Goal: Task Accomplishment & Management: Complete application form

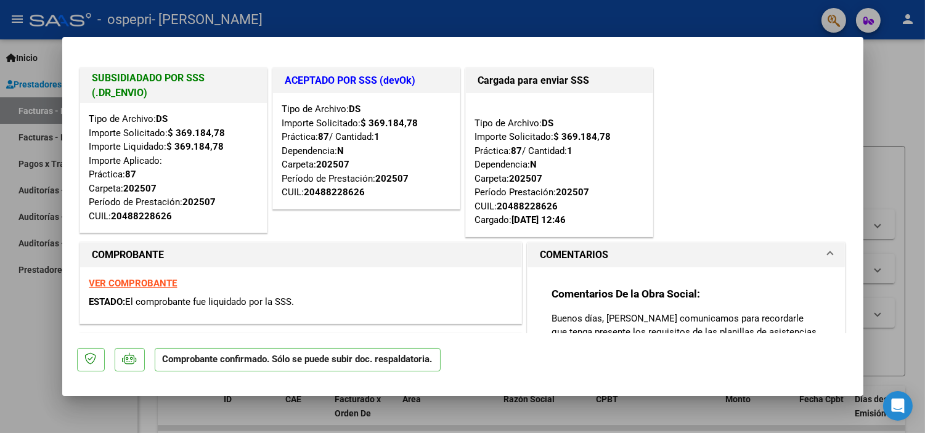
click at [910, 88] on div at bounding box center [462, 216] width 925 height 433
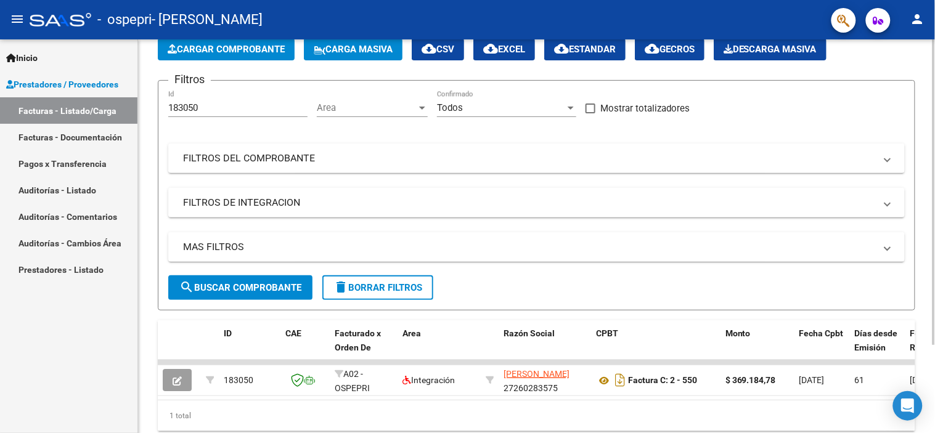
scroll to position [91, 0]
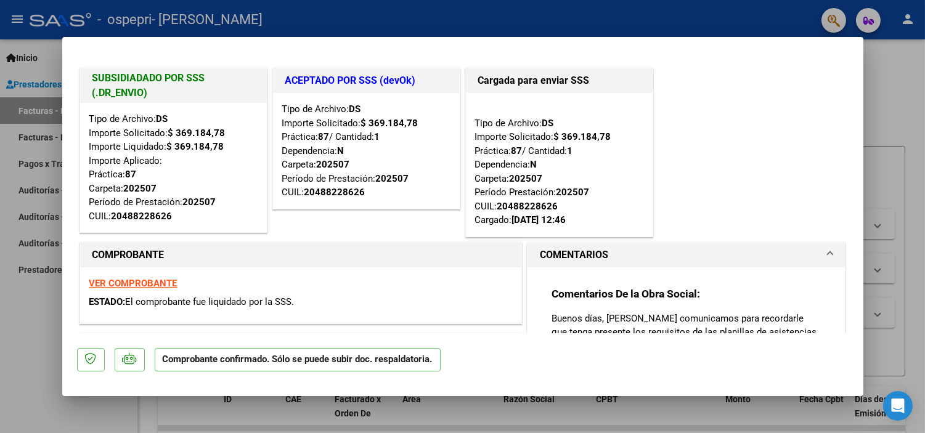
click at [909, 83] on div at bounding box center [462, 216] width 925 height 433
type input "$ 0,00"
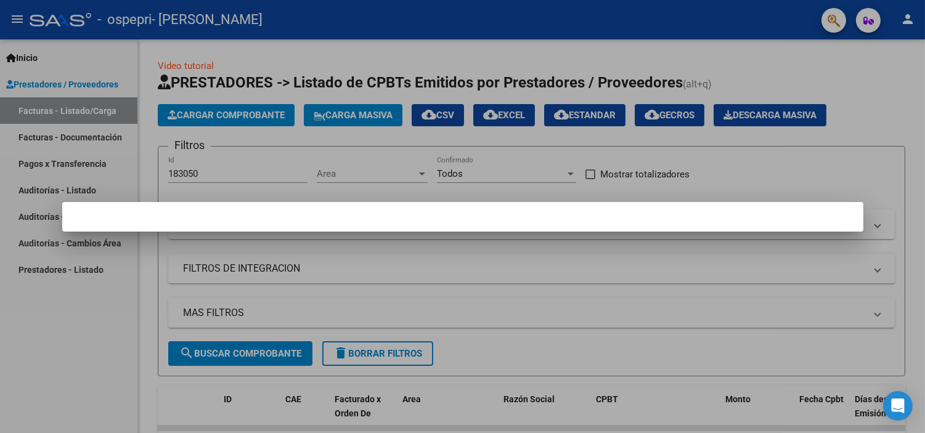
click at [214, 118] on div at bounding box center [462, 216] width 925 height 433
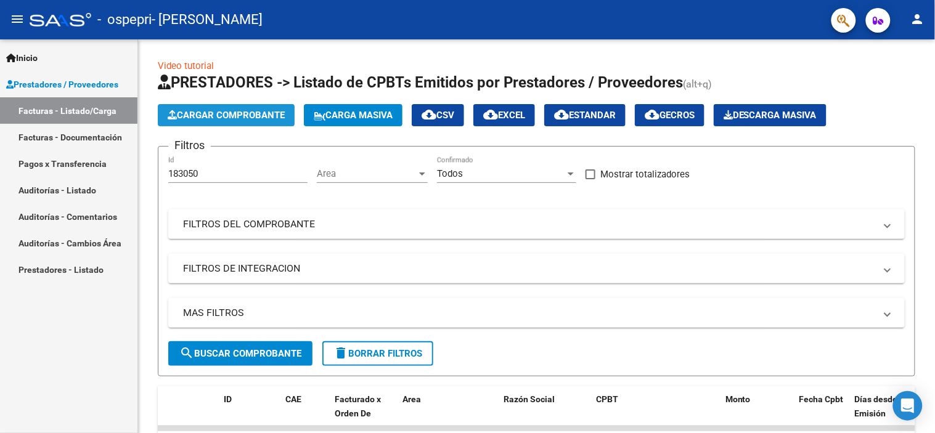
click at [214, 118] on span "Cargar Comprobante" at bounding box center [226, 115] width 117 height 11
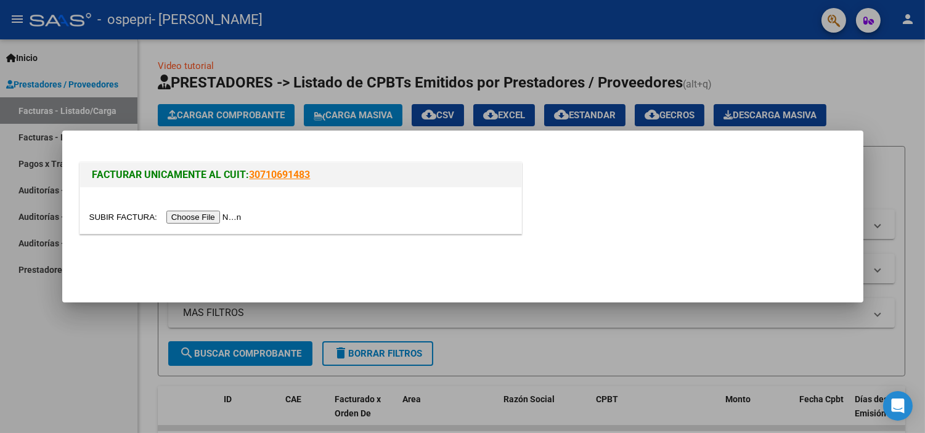
click at [214, 218] on input "file" at bounding box center [167, 217] width 156 height 13
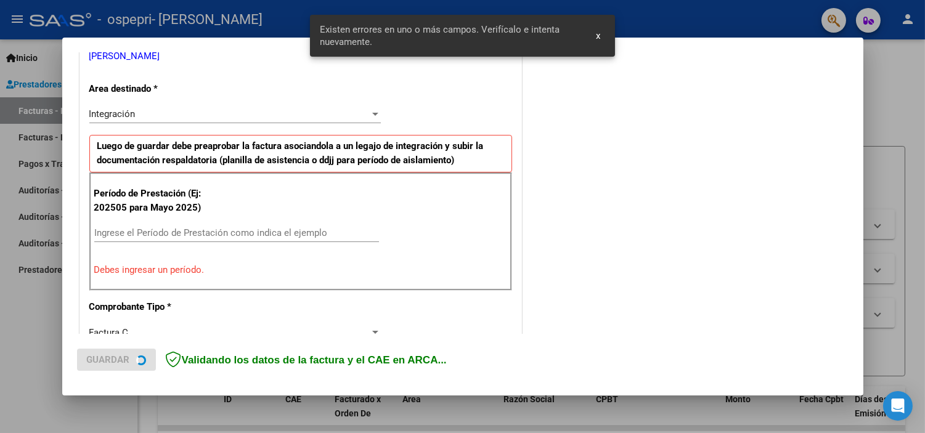
scroll to position [265, 0]
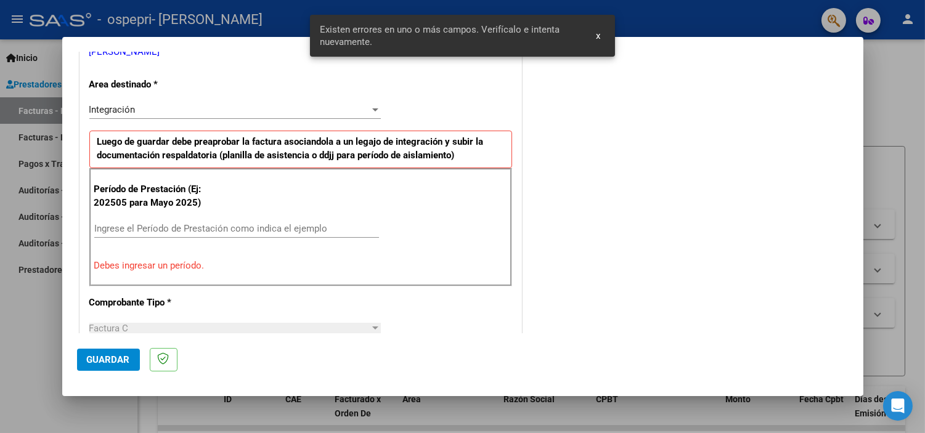
click at [223, 226] on input "Ingrese el Período de Prestación como indica el ejemplo" at bounding box center [236, 228] width 285 height 11
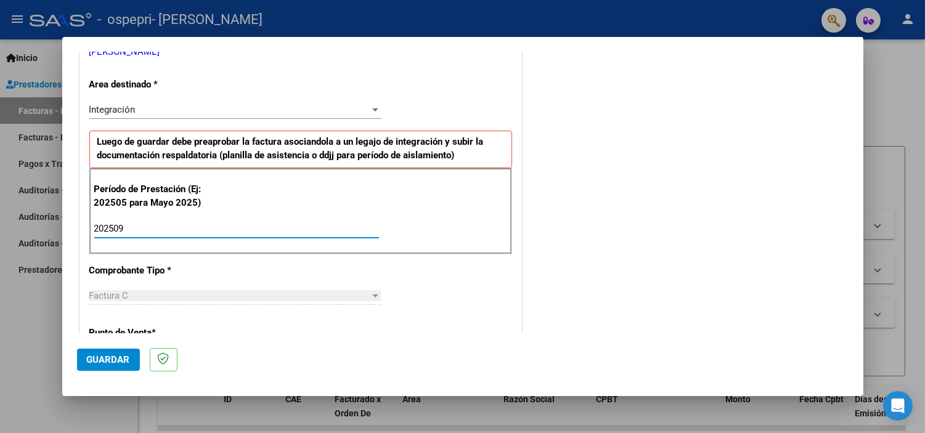
type input "202509"
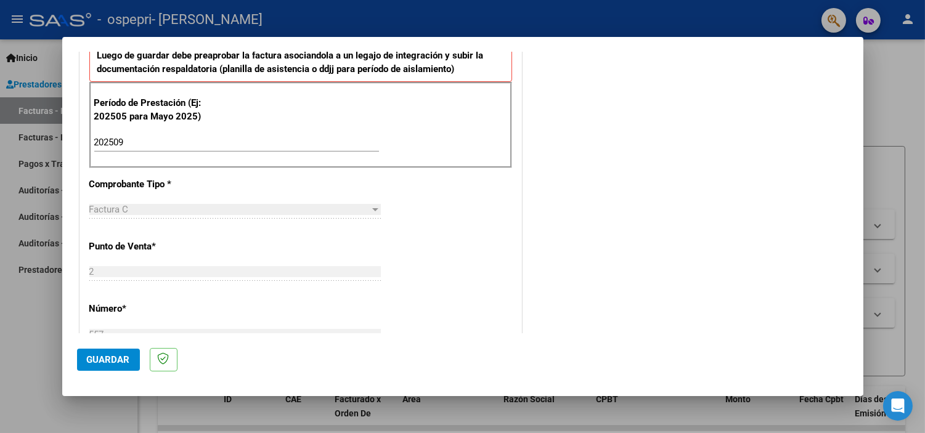
scroll to position [354, 0]
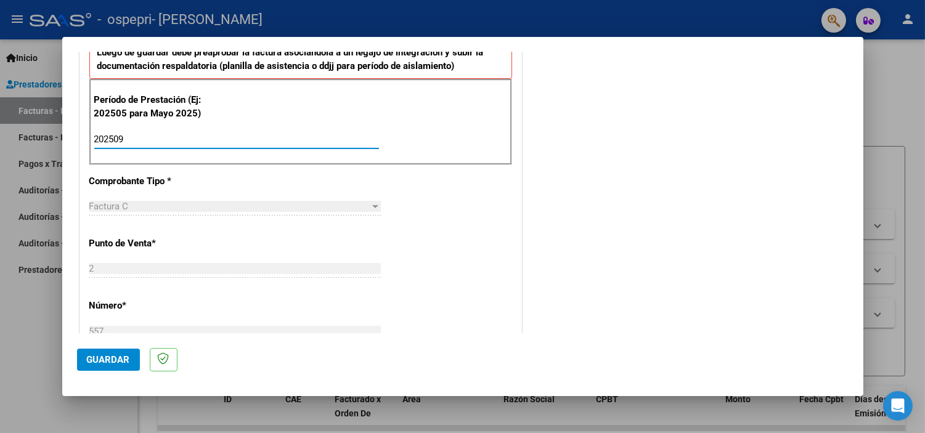
click at [137, 139] on input "202509" at bounding box center [236, 139] width 285 height 11
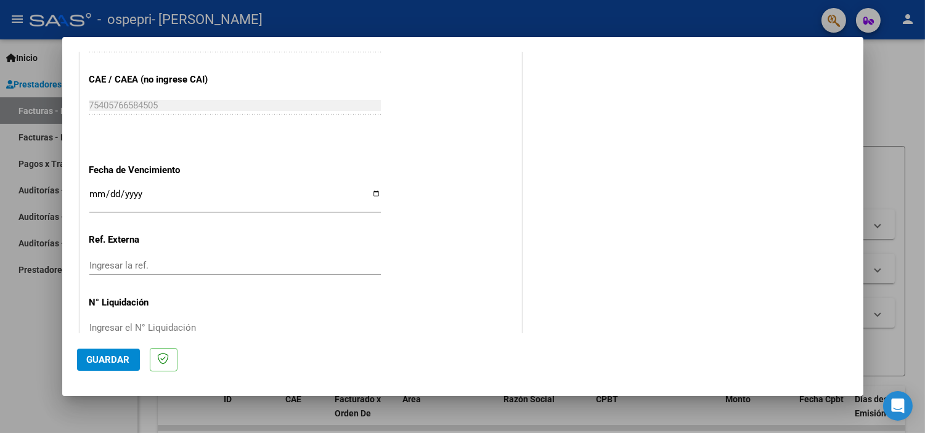
scroll to position [782, 0]
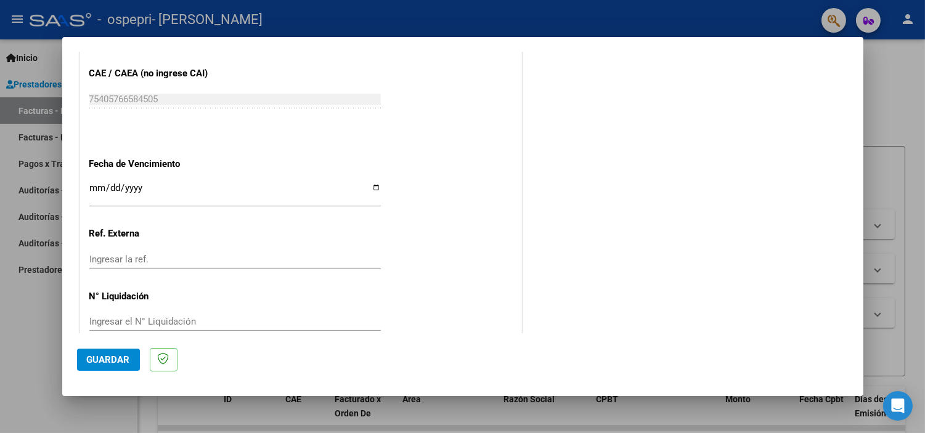
click at [370, 191] on input "Ingresar la fecha" at bounding box center [235, 193] width 292 height 20
click at [370, 186] on input "Ingresar la fecha" at bounding box center [235, 193] width 292 height 20
type input "2025-10-31"
click at [121, 321] on input "Ingresar el N° Liquidación" at bounding box center [235, 321] width 292 height 11
type input "278593"
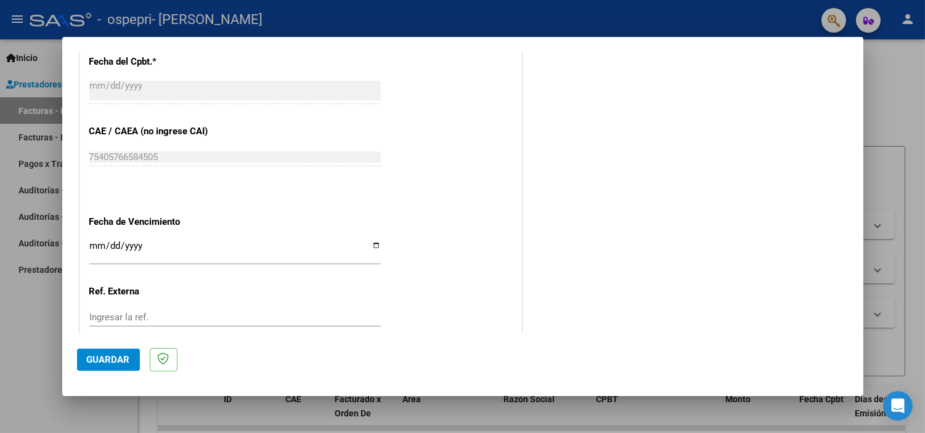
scroll to position [802, 0]
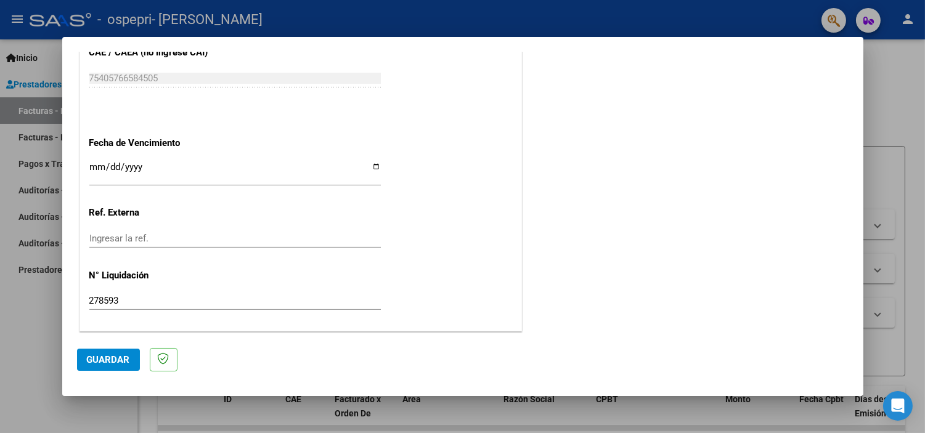
click at [111, 359] on span "Guardar" at bounding box center [108, 359] width 43 height 11
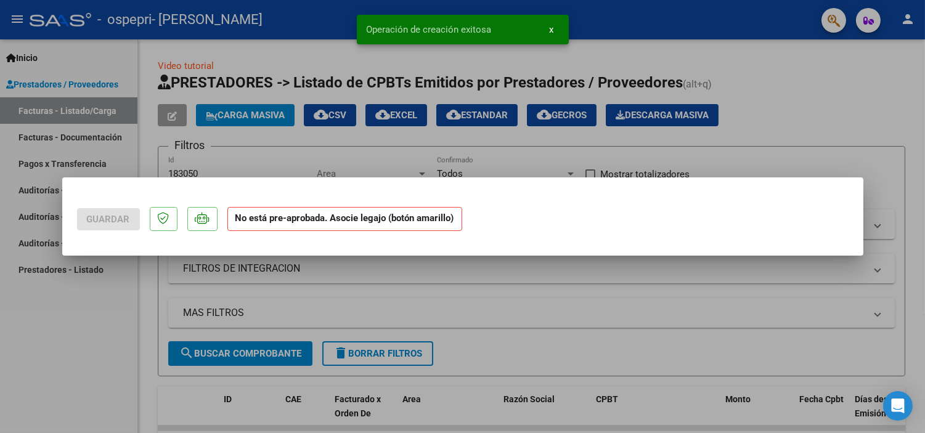
scroll to position [0, 0]
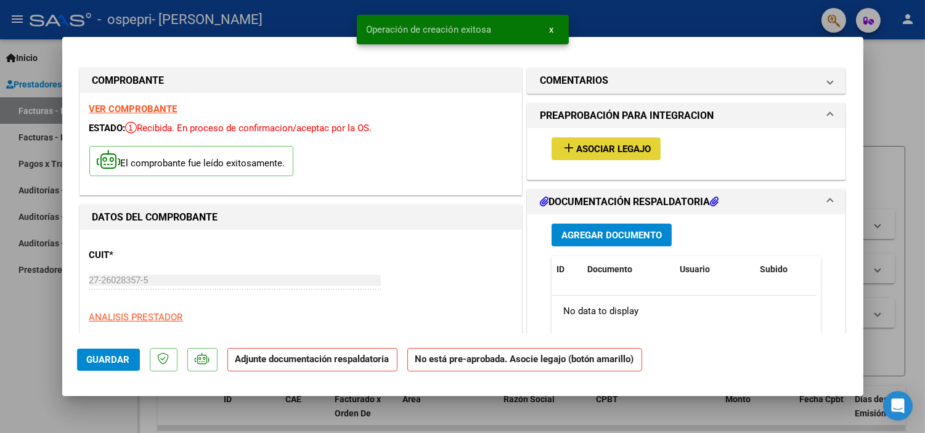
click at [600, 152] on span "Asociar Legajo" at bounding box center [613, 149] width 75 height 11
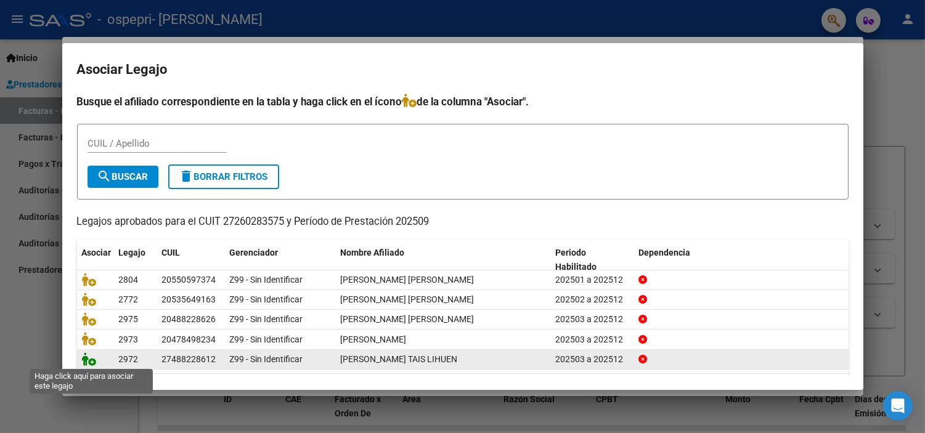
click at [84, 359] on icon at bounding box center [89, 360] width 15 height 14
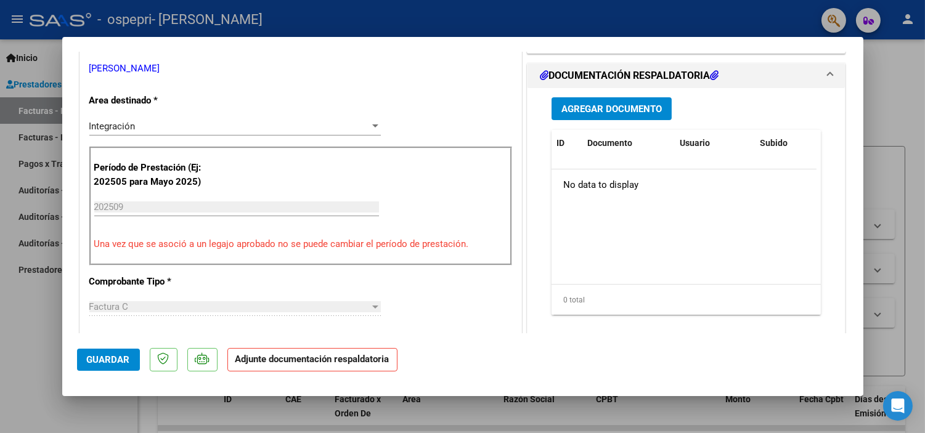
scroll to position [293, 0]
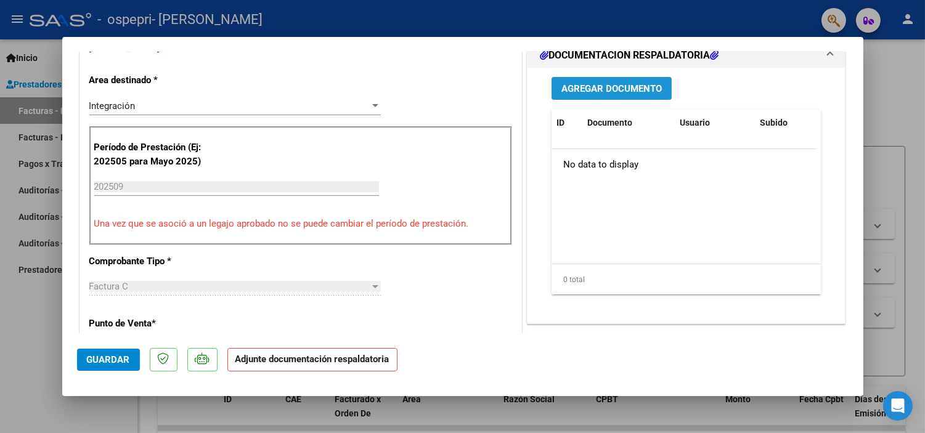
click at [615, 91] on span "Agregar Documento" at bounding box center [612, 88] width 100 height 11
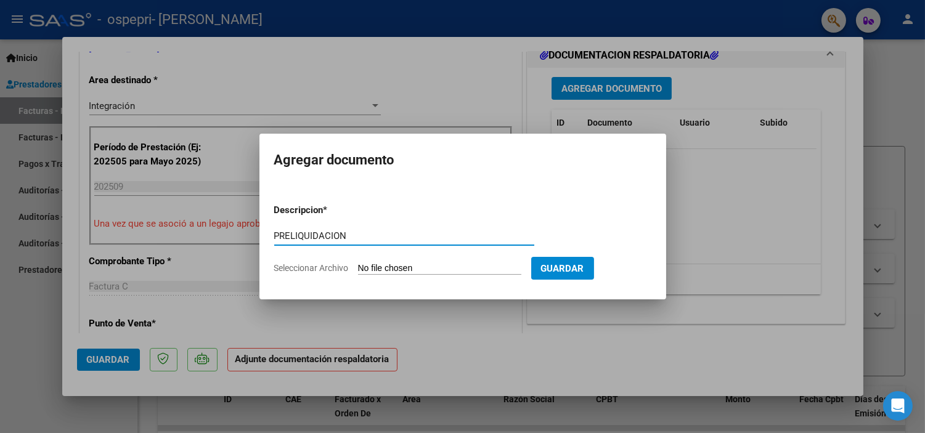
type input "PRELIQUIDACION"
click at [391, 267] on input "Seleccionar Archivo" at bounding box center [439, 269] width 163 height 12
type input "C:\fakepath\apfmimpresionpreliq (1).pdf"
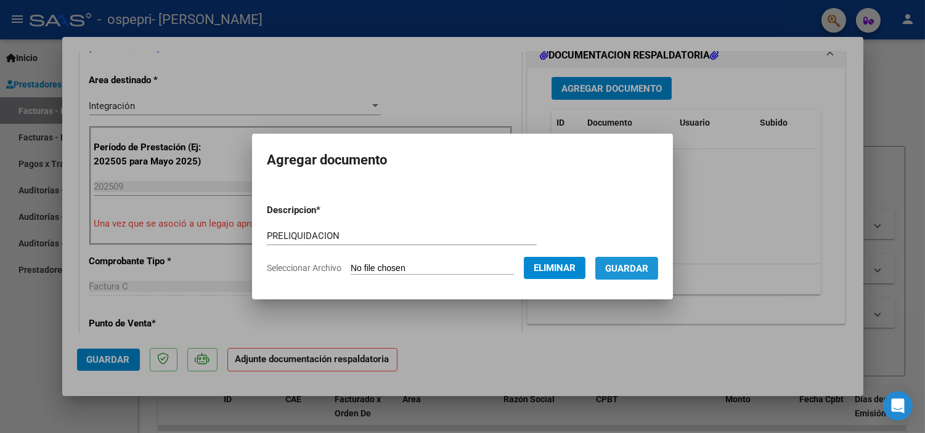
click at [635, 268] on span "Guardar" at bounding box center [626, 268] width 43 height 11
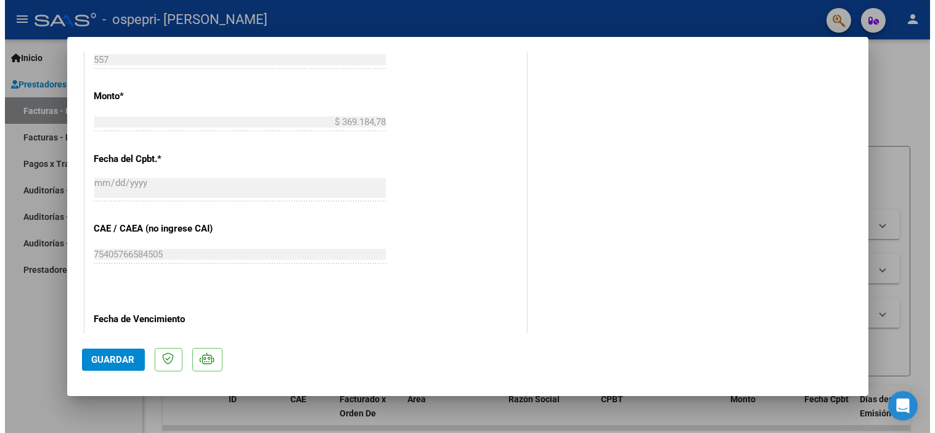
scroll to position [821, 0]
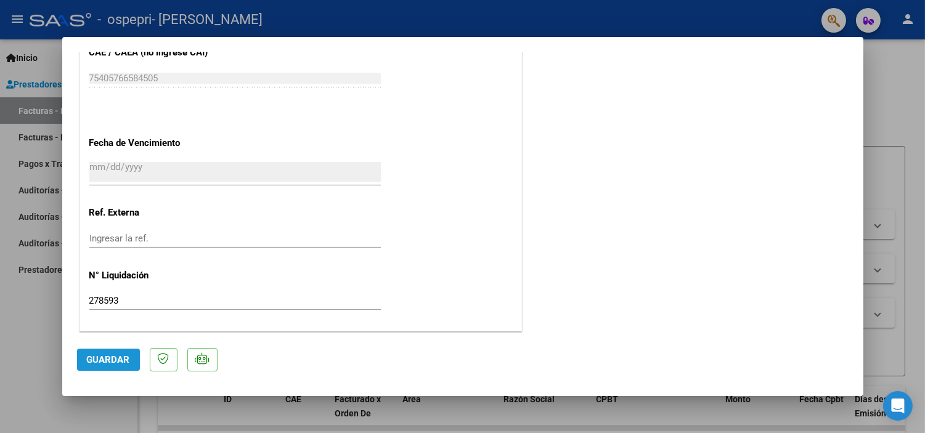
click at [116, 359] on span "Guardar" at bounding box center [108, 359] width 43 height 11
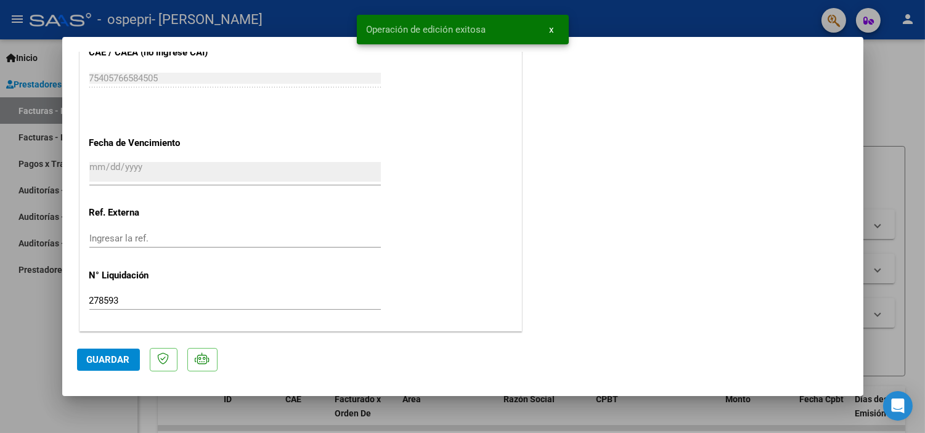
click at [917, 119] on div at bounding box center [462, 216] width 925 height 433
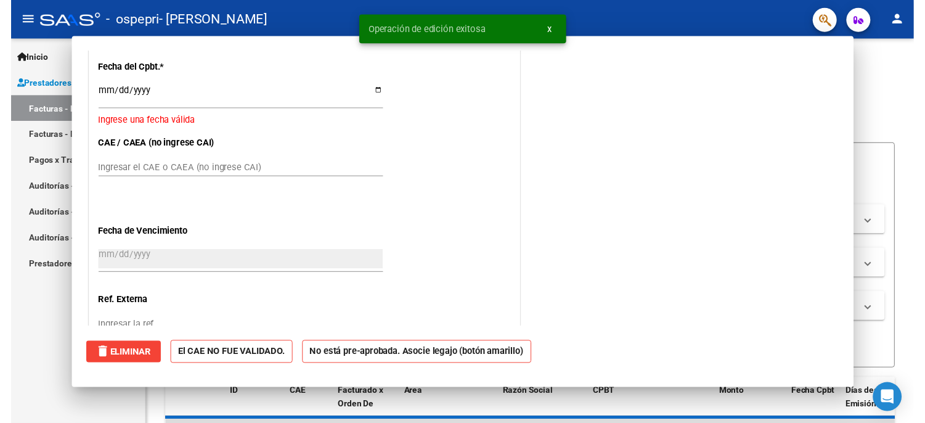
scroll to position [0, 0]
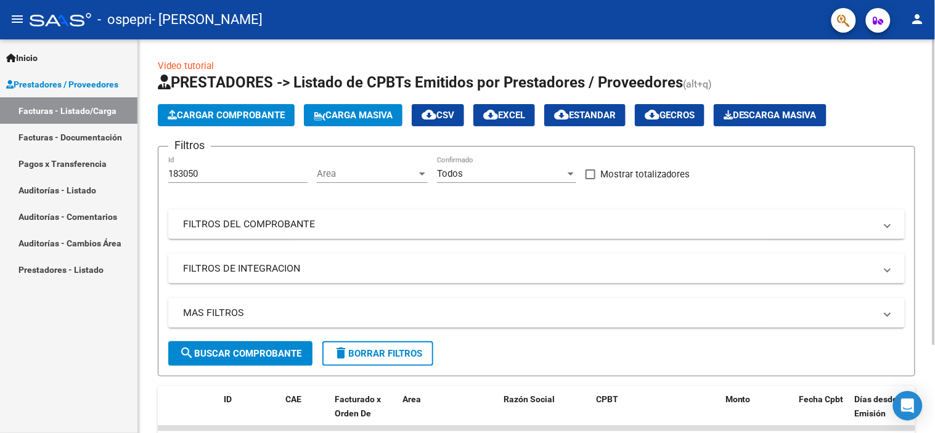
drag, startPoint x: 932, startPoint y: 325, endPoint x: 931, endPoint y: 357, distance: 32.1
click at [925, 357] on div "Video tutorial PRESTADORES -> Listado de CPBTs Emitidos por Prestadores / Prove…" at bounding box center [536, 287] width 797 height 497
click at [218, 115] on span "Cargar Comprobante" at bounding box center [226, 115] width 117 height 11
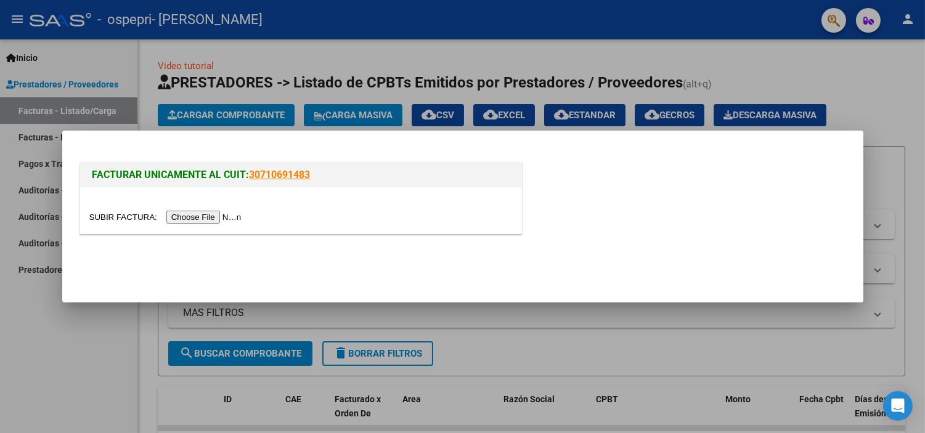
click at [208, 219] on input "file" at bounding box center [167, 217] width 156 height 13
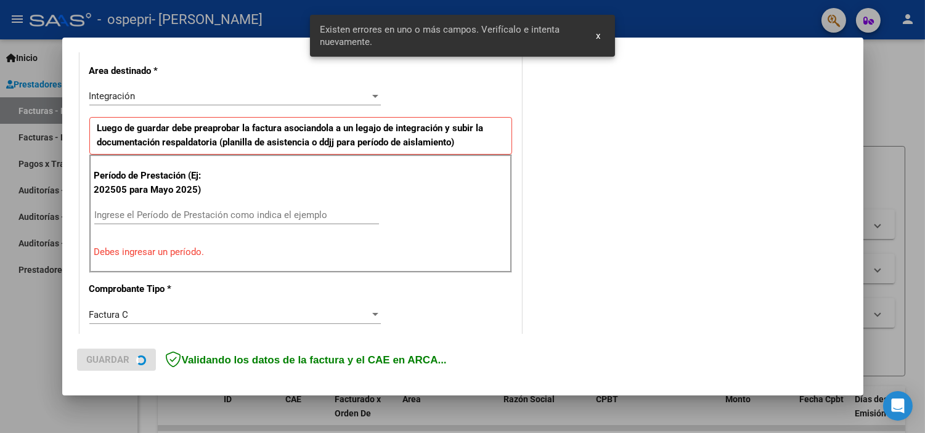
scroll to position [288, 0]
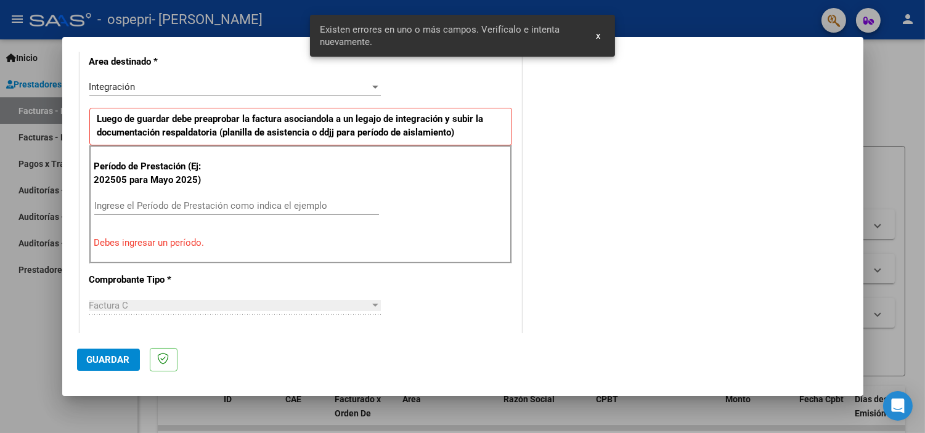
click at [170, 200] on input "Ingrese el Período de Prestación como indica el ejemplo" at bounding box center [236, 205] width 285 height 11
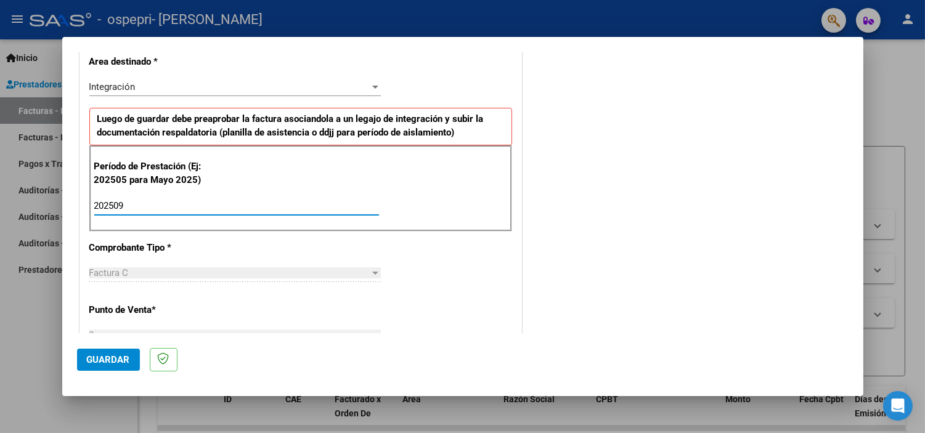
type input "202509"
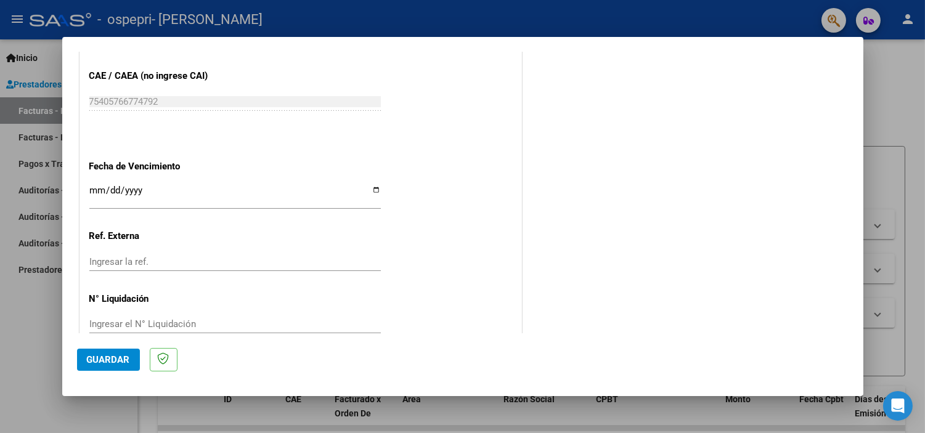
scroll to position [782, 0]
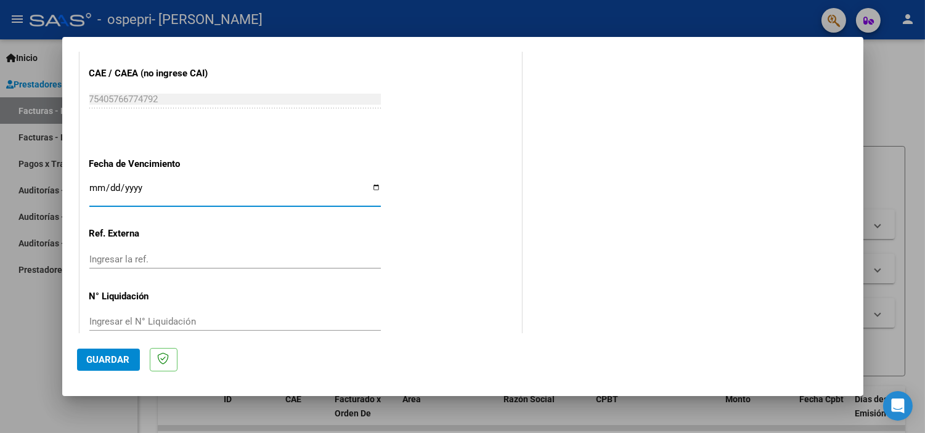
click at [372, 187] on input "Ingresar la fecha" at bounding box center [235, 193] width 292 height 20
type input "2025-10-31"
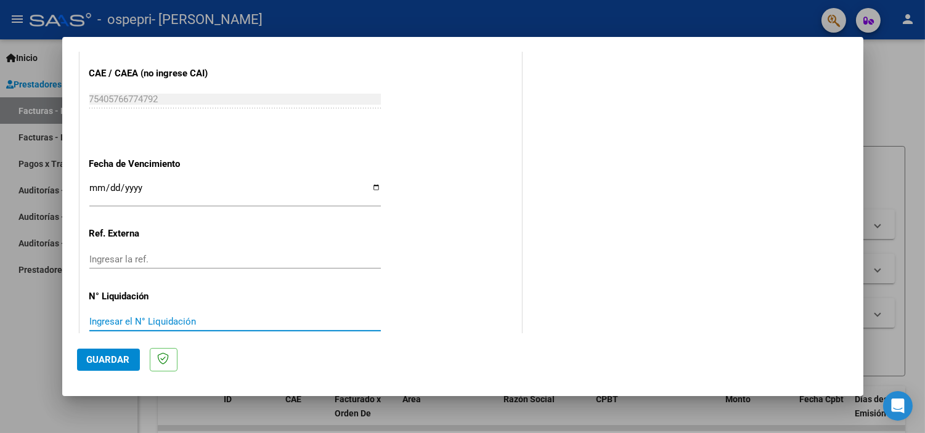
click at [130, 316] on input "Ingresar el N° Liquidación" at bounding box center [235, 321] width 292 height 11
type input "278594"
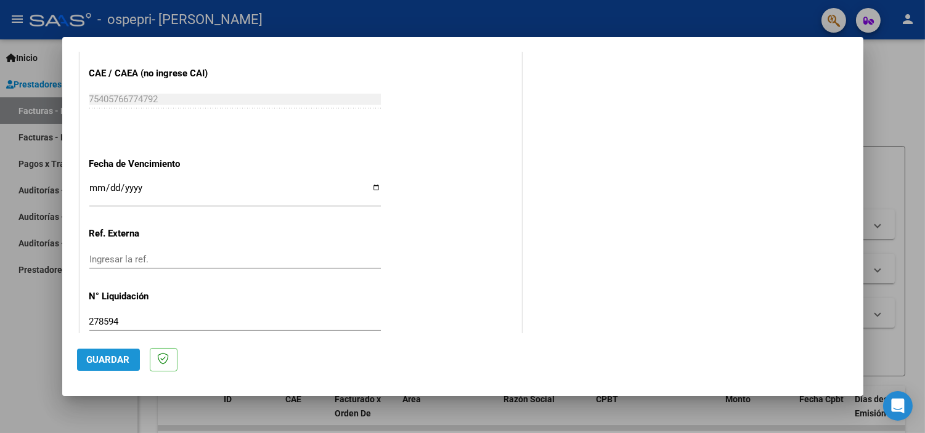
click at [110, 359] on span "Guardar" at bounding box center [108, 359] width 43 height 11
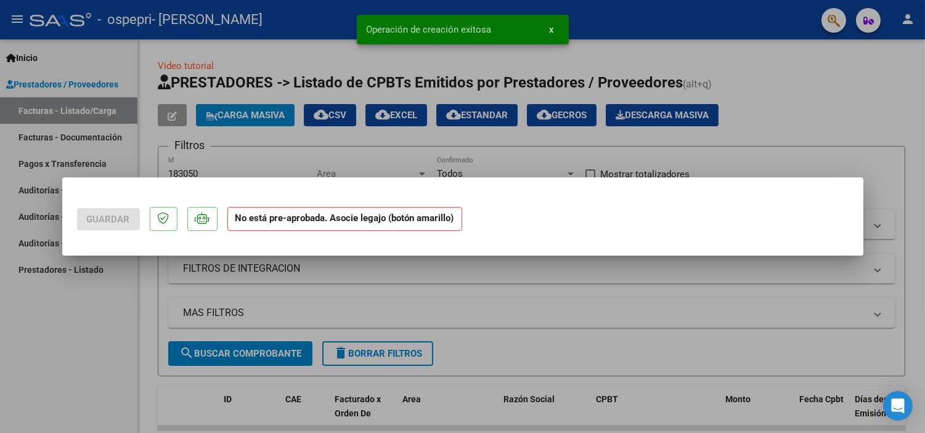
scroll to position [0, 0]
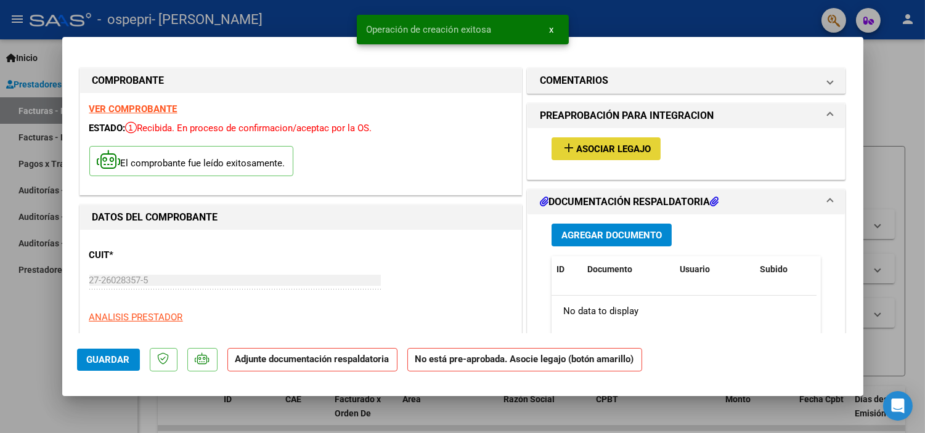
click at [595, 150] on span "Asociar Legajo" at bounding box center [613, 149] width 75 height 11
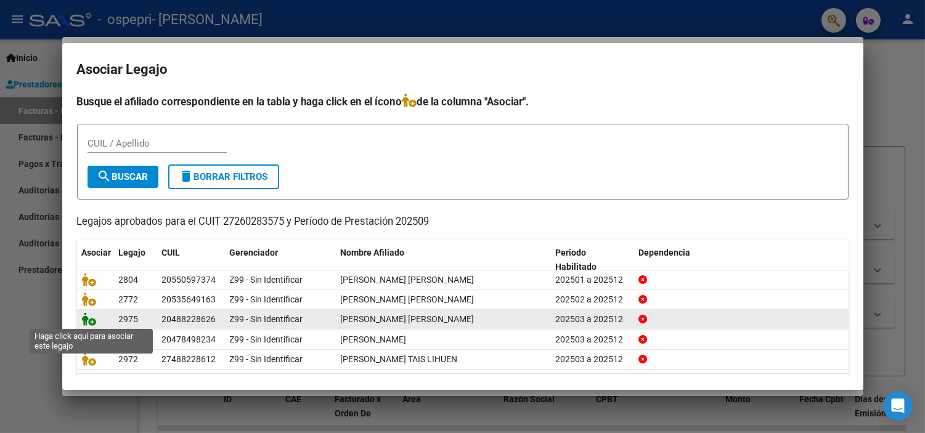
click at [88, 319] on icon at bounding box center [89, 319] width 15 height 14
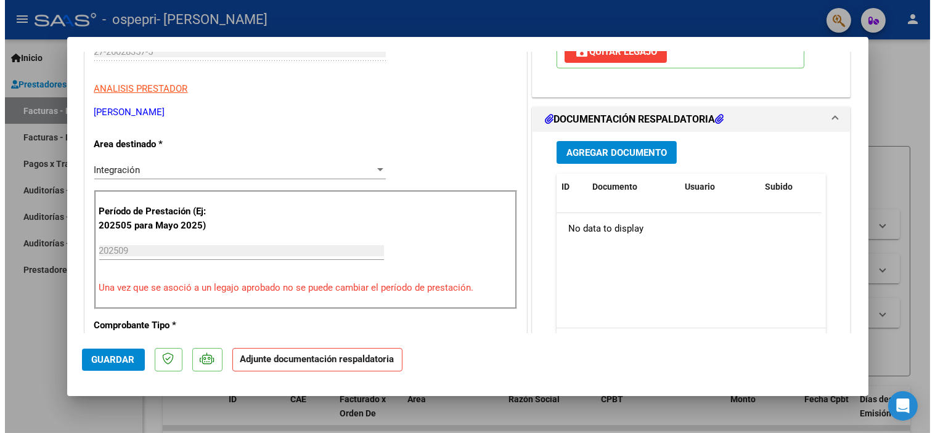
scroll to position [269, 0]
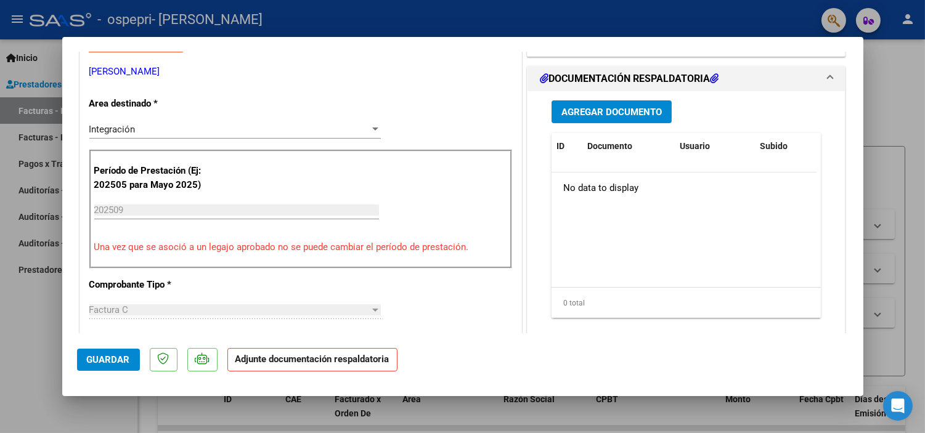
click at [638, 115] on span "Agregar Documento" at bounding box center [612, 112] width 100 height 11
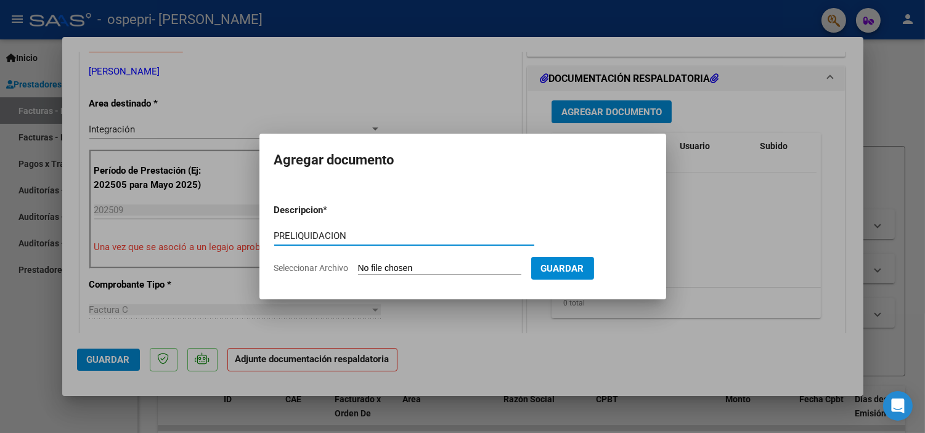
type input "PRELIQUIDACION"
click at [407, 269] on input "Seleccionar Archivo" at bounding box center [439, 269] width 163 height 12
type input "C:\fakepath\apfmimpresionpreliq (2).pdf"
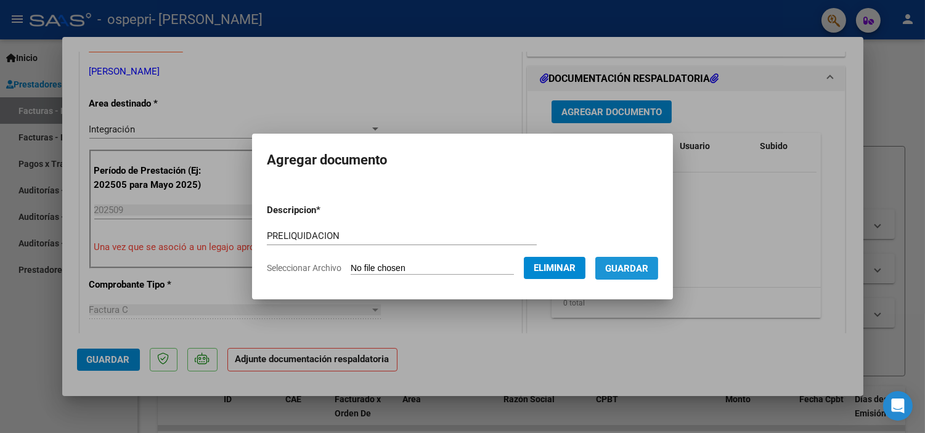
click at [639, 259] on button "Guardar" at bounding box center [626, 268] width 63 height 23
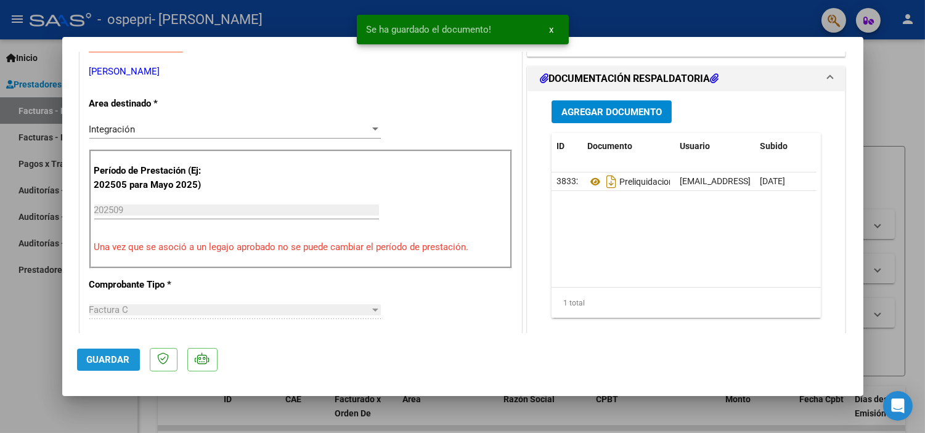
click at [102, 360] on span "Guardar" at bounding box center [108, 359] width 43 height 11
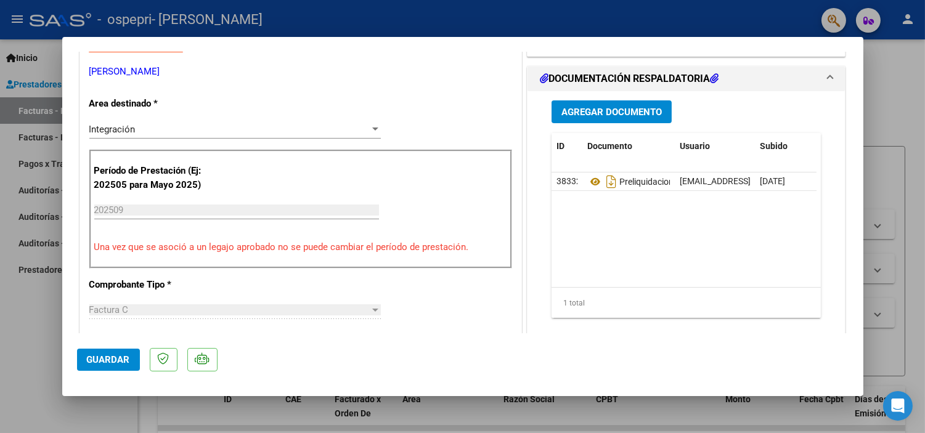
click at [889, 92] on div at bounding box center [462, 216] width 925 height 433
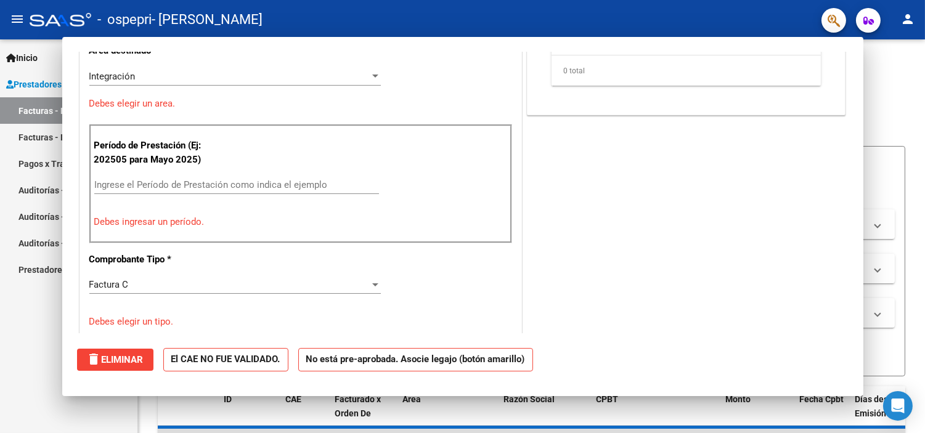
scroll to position [0, 0]
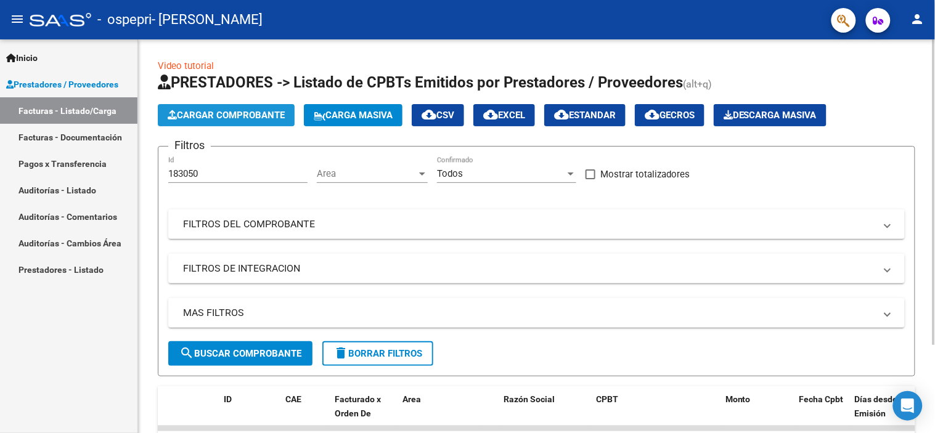
click at [242, 113] on span "Cargar Comprobante" at bounding box center [226, 115] width 117 height 11
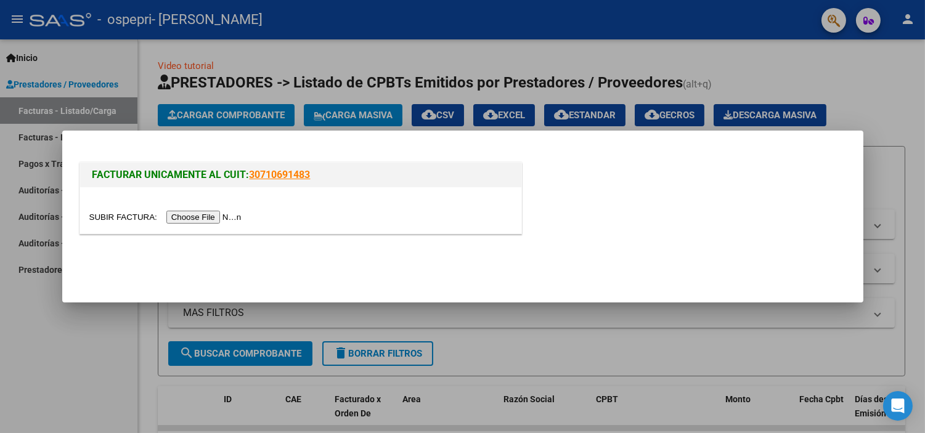
click at [202, 216] on input "file" at bounding box center [167, 217] width 156 height 13
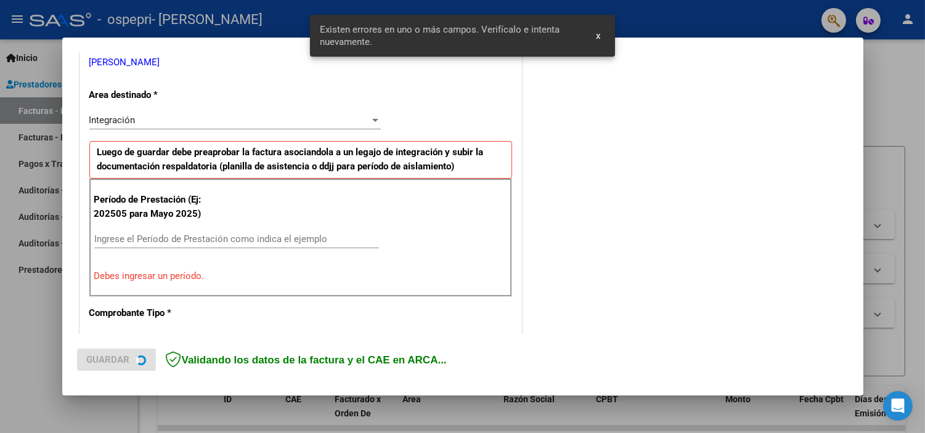
scroll to position [265, 0]
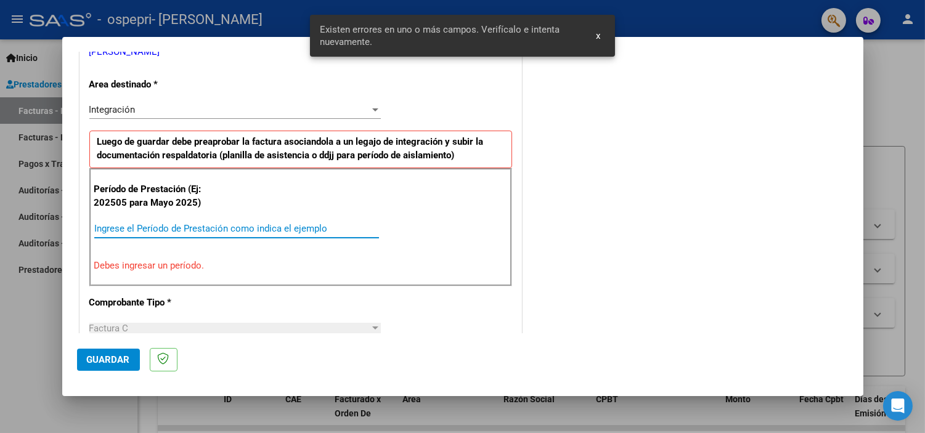
click at [291, 225] on input "Ingrese el Período de Prestación como indica el ejemplo" at bounding box center [236, 228] width 285 height 11
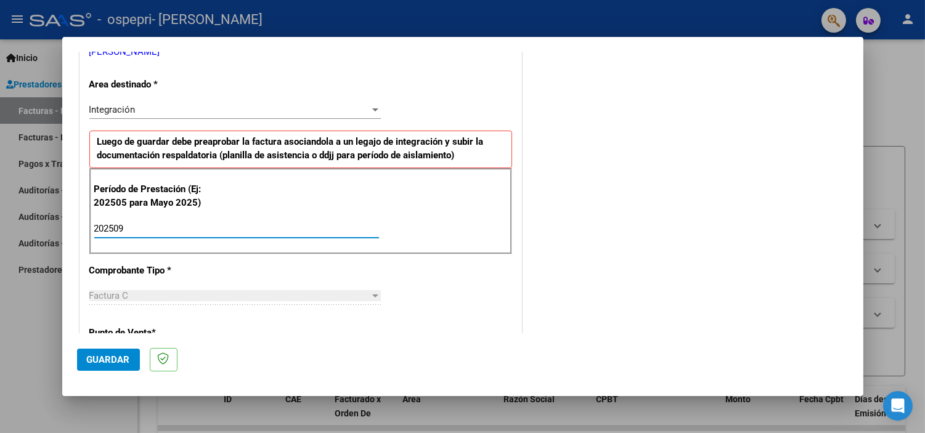
type input "202509"
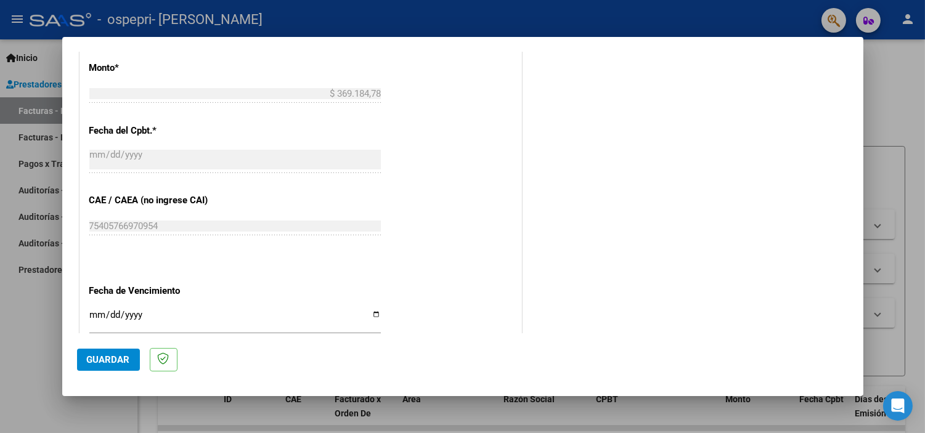
scroll to position [663, 0]
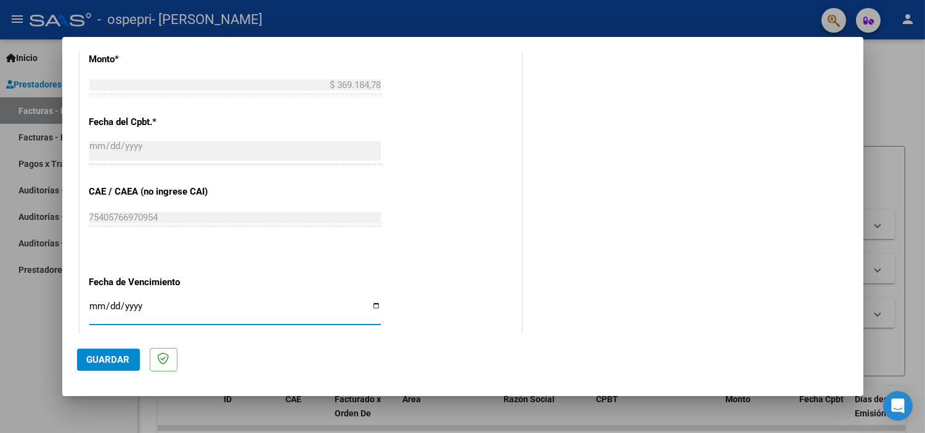
click at [374, 306] on input "Ingresar la fecha" at bounding box center [235, 311] width 292 height 20
type input "2025-10-31"
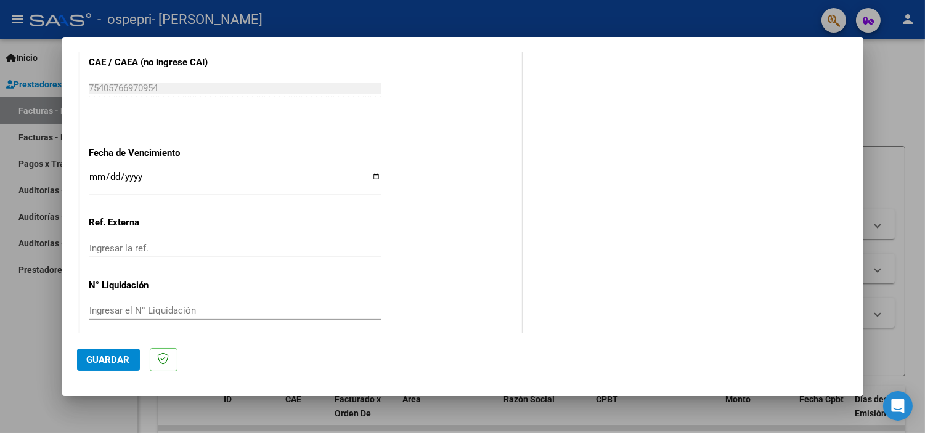
scroll to position [802, 0]
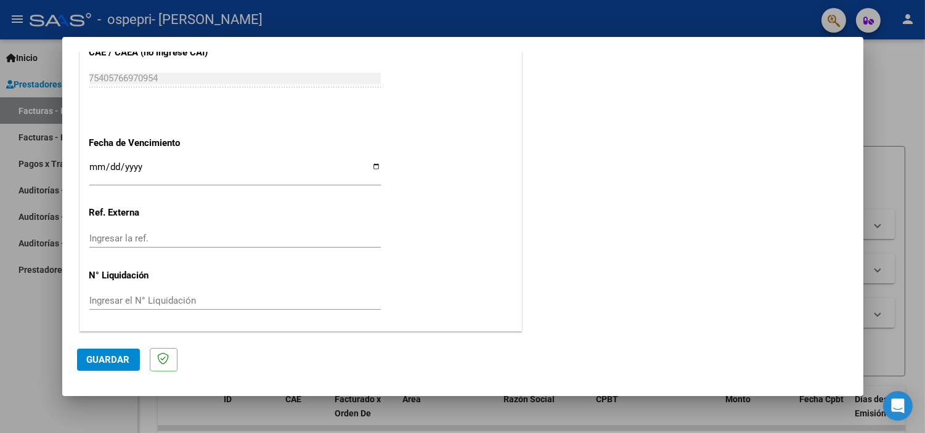
click at [147, 303] on input "Ingresar el N° Liquidación" at bounding box center [235, 300] width 292 height 11
type input "278592"
click at [111, 354] on span "Guardar" at bounding box center [108, 359] width 43 height 11
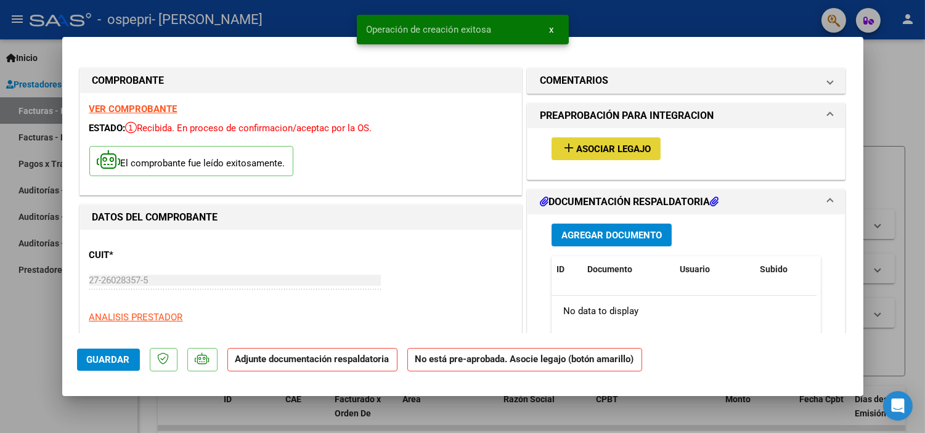
click at [632, 153] on span "Asociar Legajo" at bounding box center [613, 149] width 75 height 11
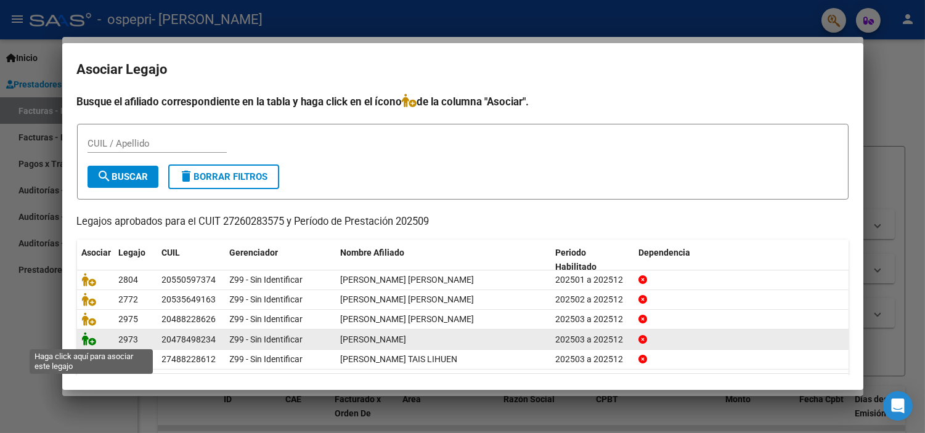
click at [88, 340] on icon at bounding box center [89, 339] width 15 height 14
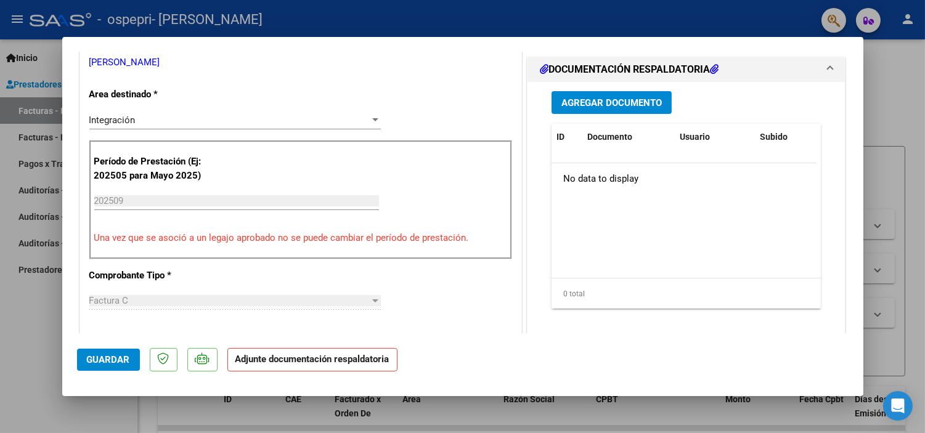
scroll to position [281, 0]
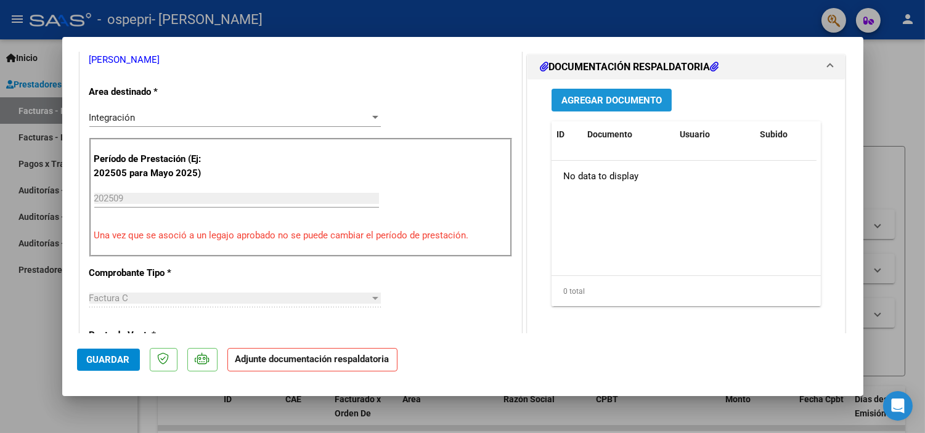
click at [596, 100] on span "Agregar Documento" at bounding box center [612, 100] width 100 height 11
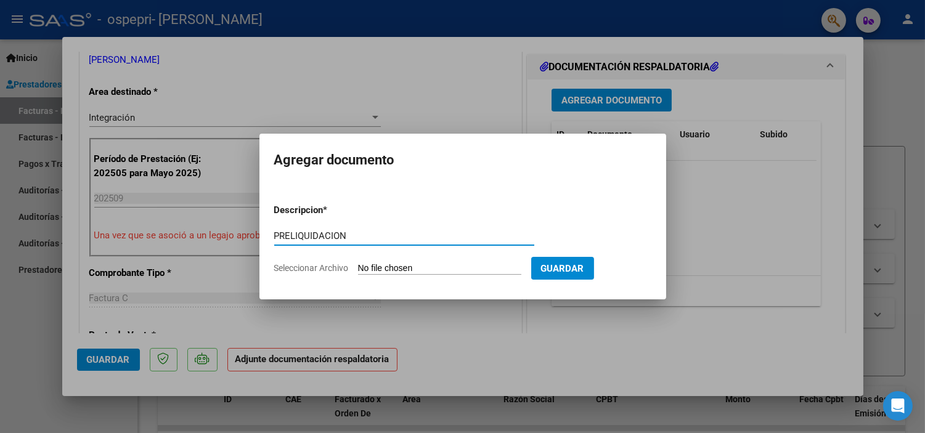
type input "PRELIQUIDACION"
click at [460, 269] on input "Seleccionar Archivo" at bounding box center [439, 269] width 163 height 12
type input "C:\fakepath\apfmimpresionpreliq.pdf"
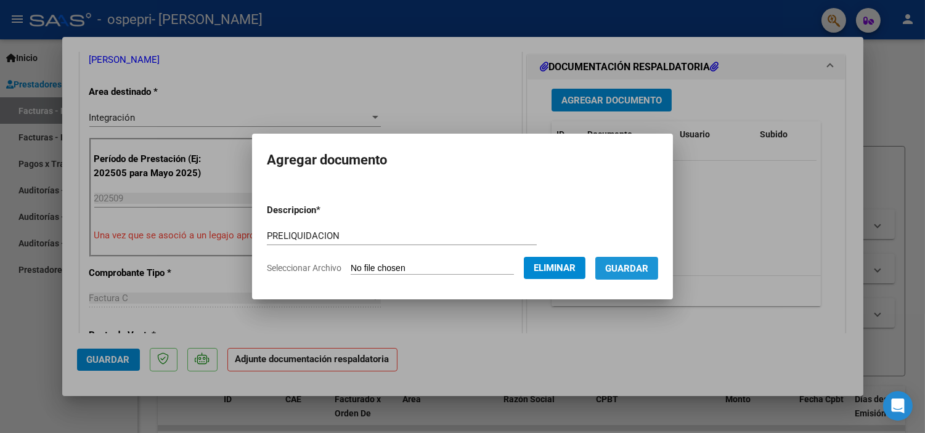
click at [637, 269] on span "Guardar" at bounding box center [626, 268] width 43 height 11
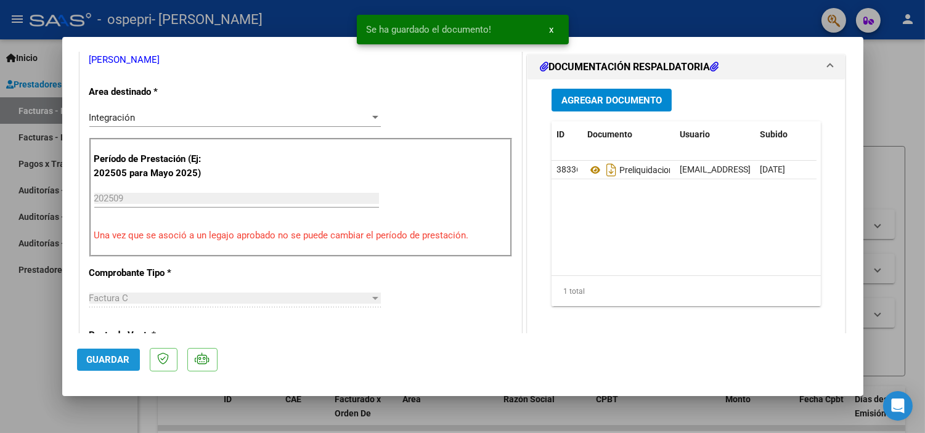
click at [103, 361] on span "Guardar" at bounding box center [108, 359] width 43 height 11
click at [900, 94] on div at bounding box center [462, 216] width 925 height 433
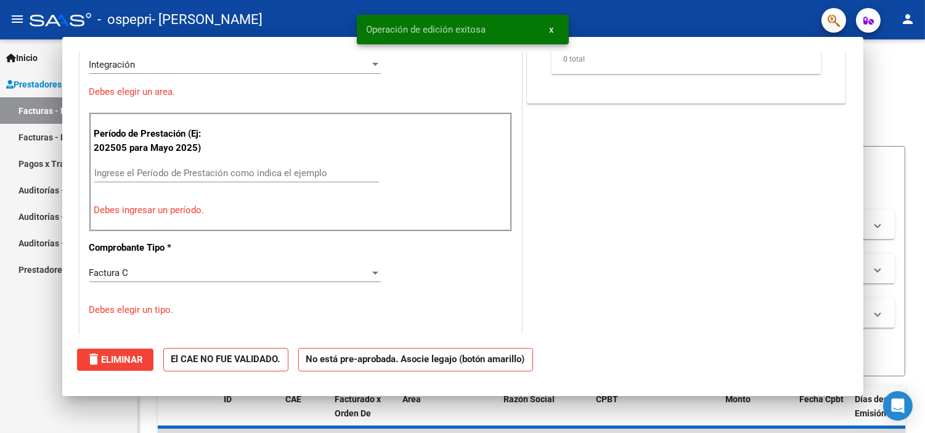
scroll to position [0, 0]
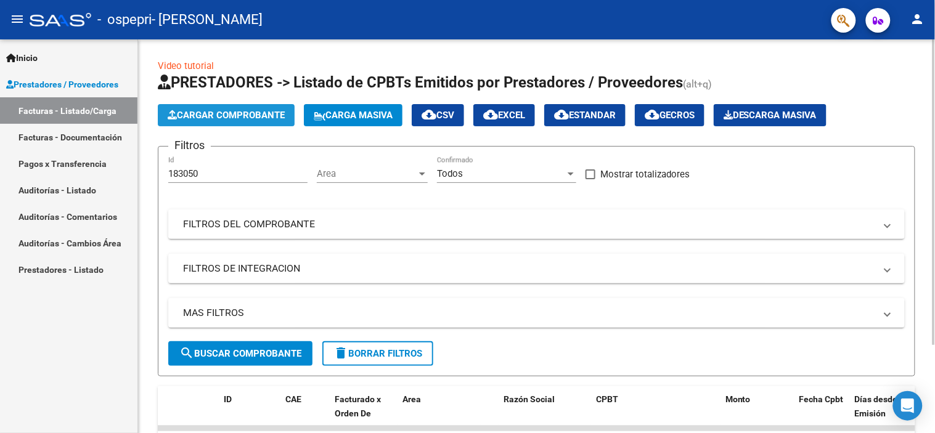
click at [227, 114] on span "Cargar Comprobante" at bounding box center [226, 115] width 117 height 11
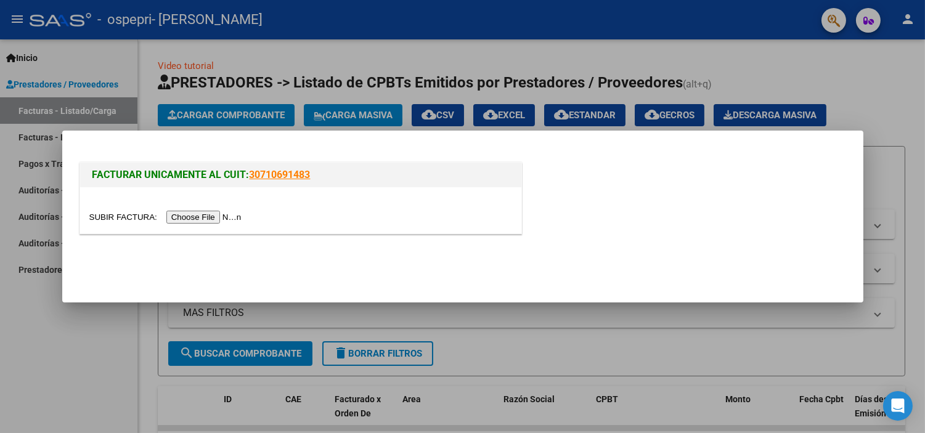
click at [211, 214] on input "file" at bounding box center [167, 217] width 156 height 13
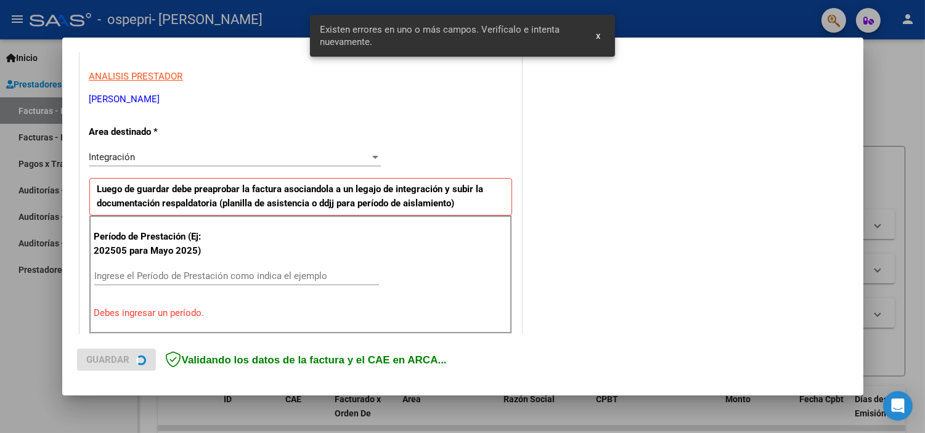
scroll to position [265, 0]
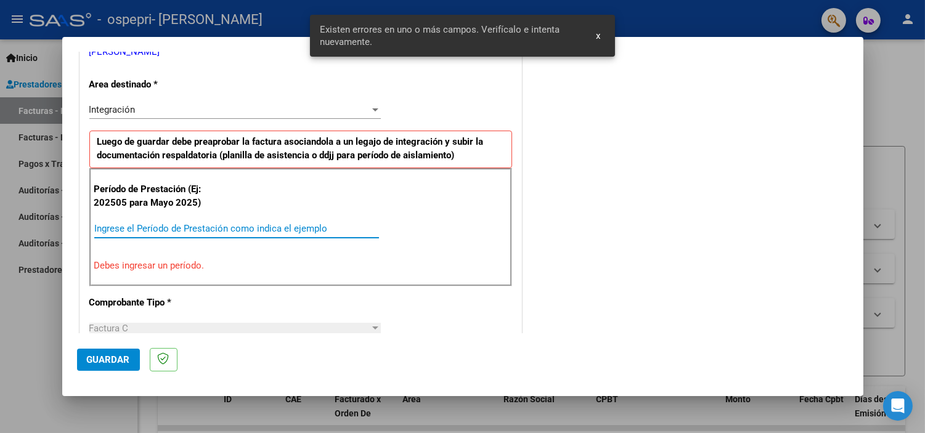
click at [171, 228] on input "Ingrese el Período de Prestación como indica el ejemplo" at bounding box center [236, 228] width 285 height 11
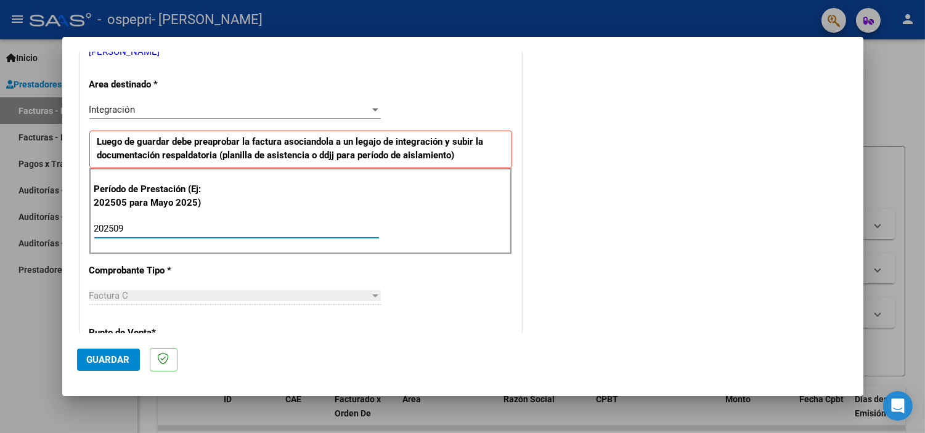
type input "202509"
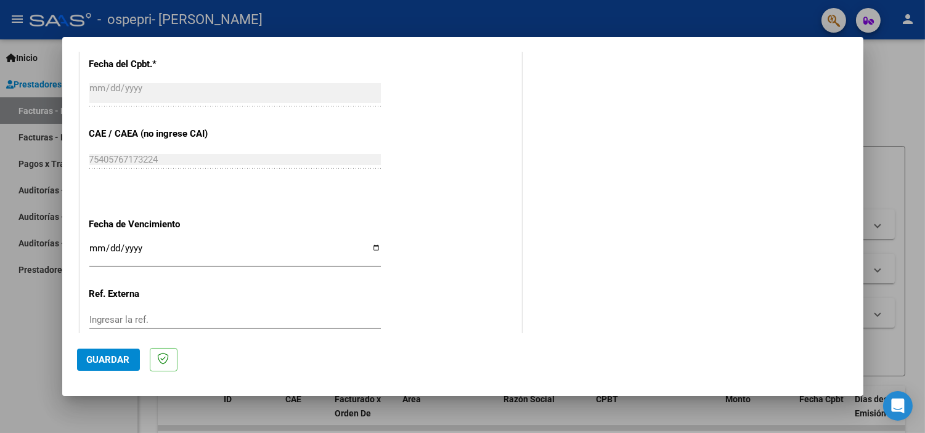
scroll to position [724, 0]
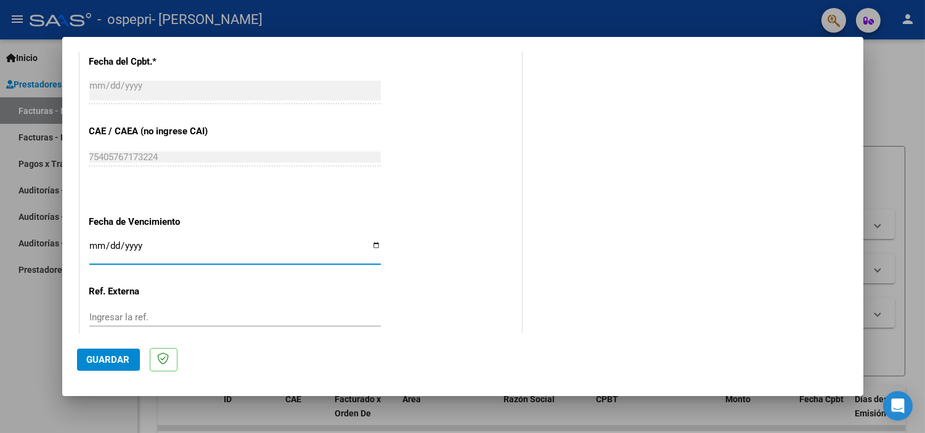
click at [374, 247] on input "Ingresar la fecha" at bounding box center [235, 251] width 292 height 20
type input "2025-10-31"
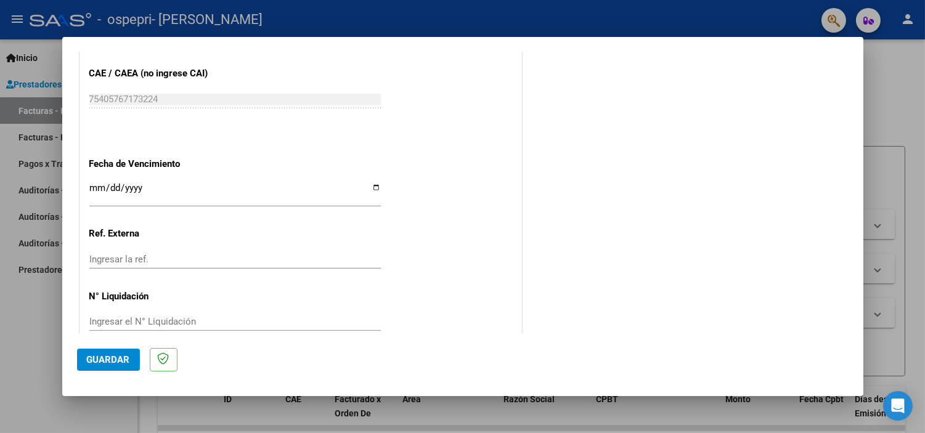
scroll to position [790, 0]
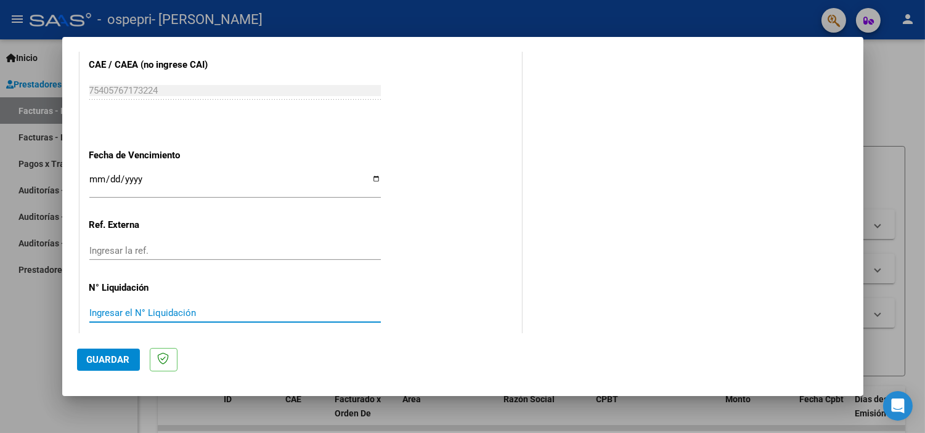
click at [142, 309] on input "Ingresar el N° Liquidación" at bounding box center [235, 313] width 292 height 11
type input "278597"
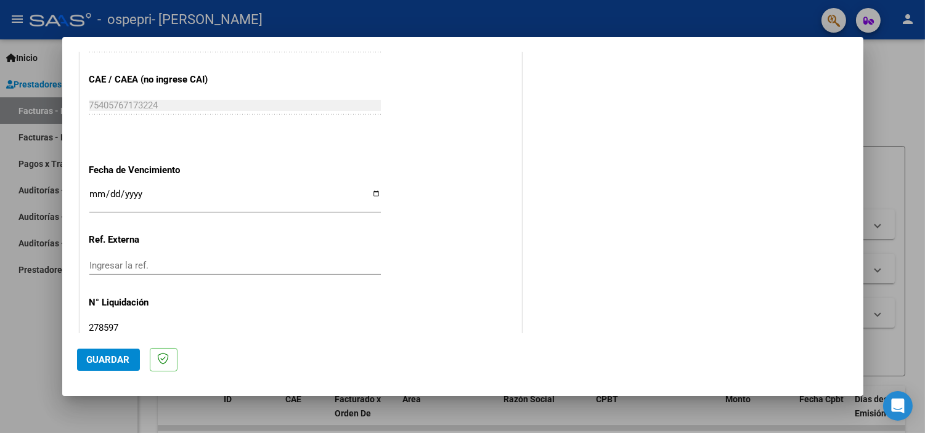
scroll to position [802, 0]
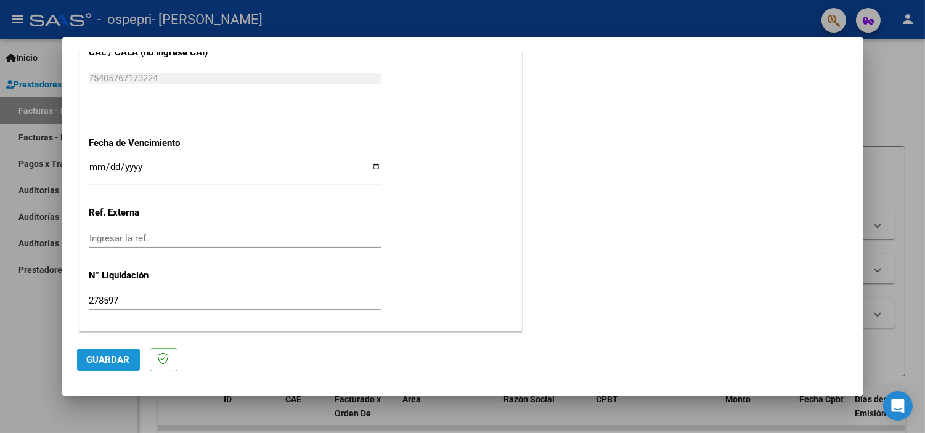
click at [113, 356] on span "Guardar" at bounding box center [108, 359] width 43 height 11
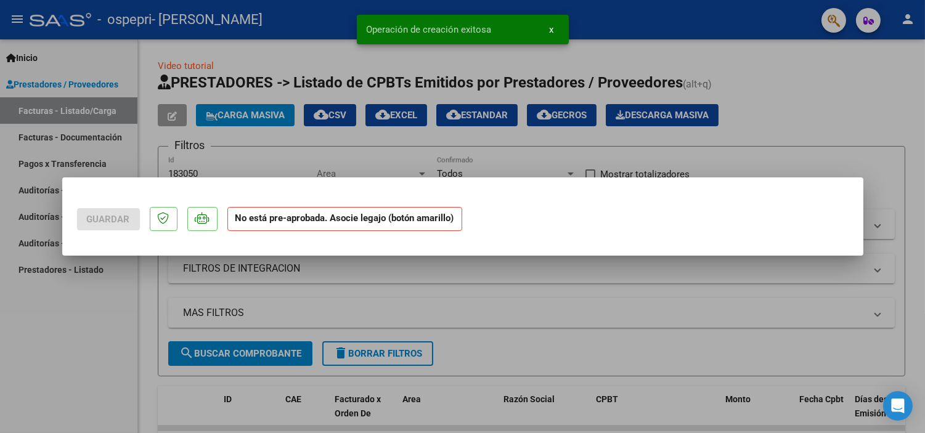
scroll to position [0, 0]
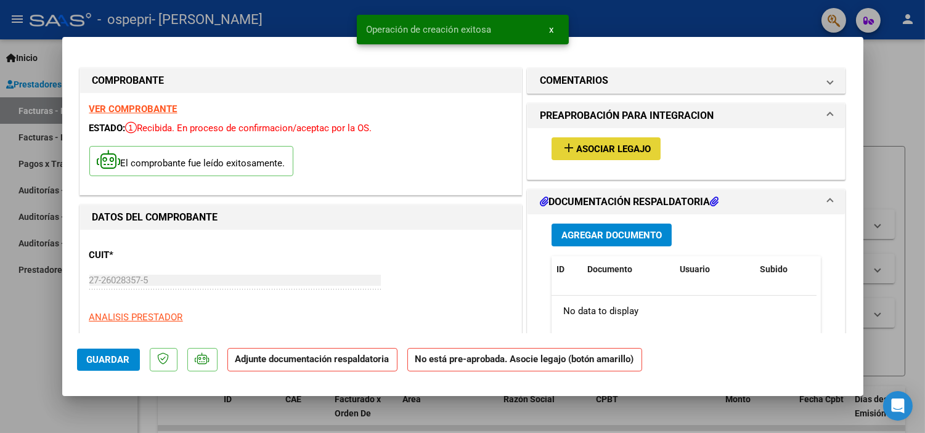
click at [614, 152] on span "Asociar Legajo" at bounding box center [613, 149] width 75 height 11
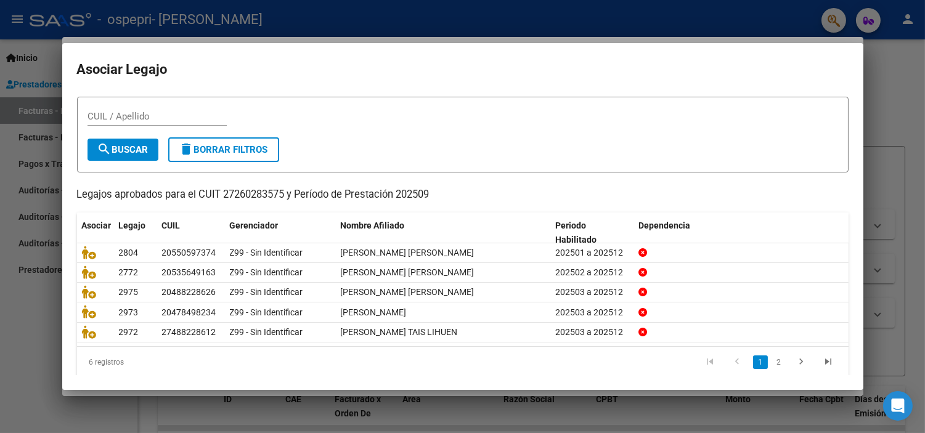
scroll to position [39, 0]
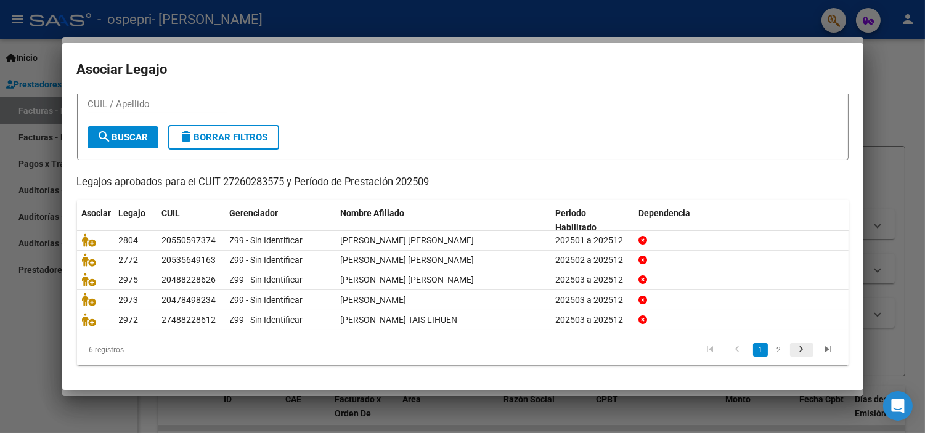
click at [794, 347] on icon "go to next page" at bounding box center [802, 351] width 16 height 15
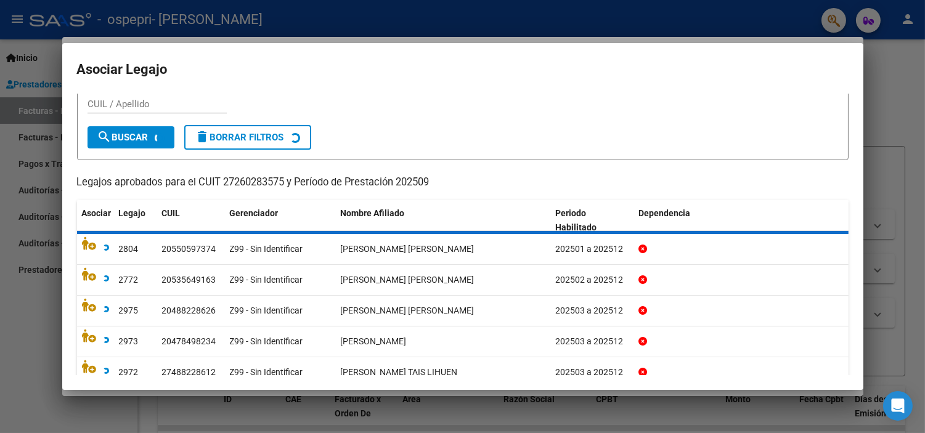
scroll to position [0, 0]
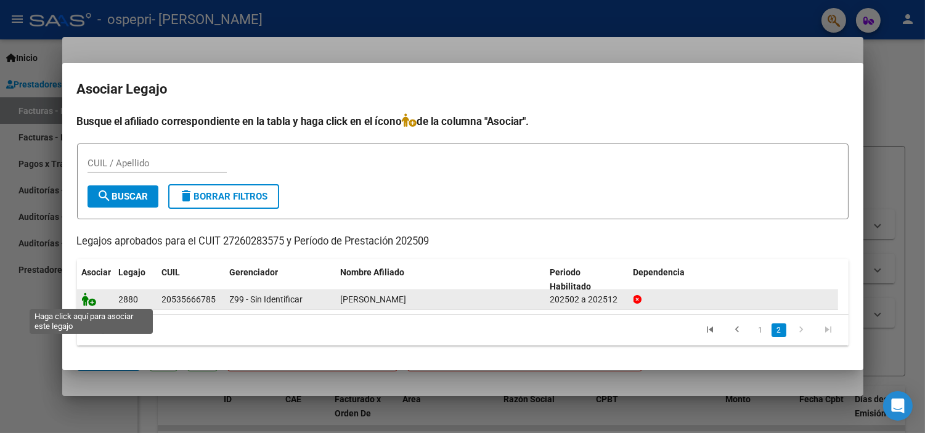
click at [91, 302] on icon at bounding box center [89, 300] width 15 height 14
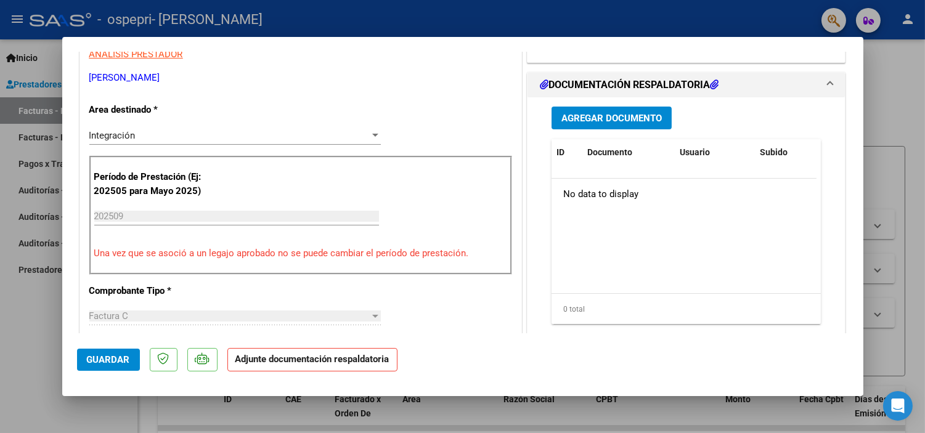
scroll to position [272, 0]
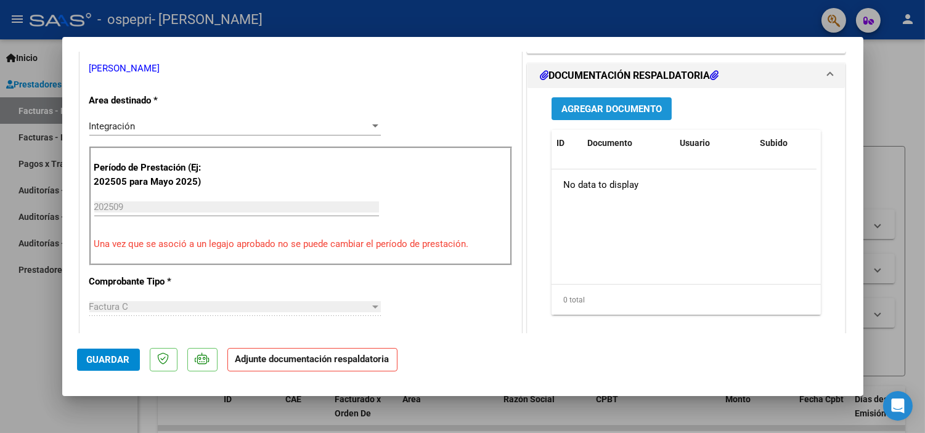
click at [597, 111] on span "Agregar Documento" at bounding box center [612, 109] width 100 height 11
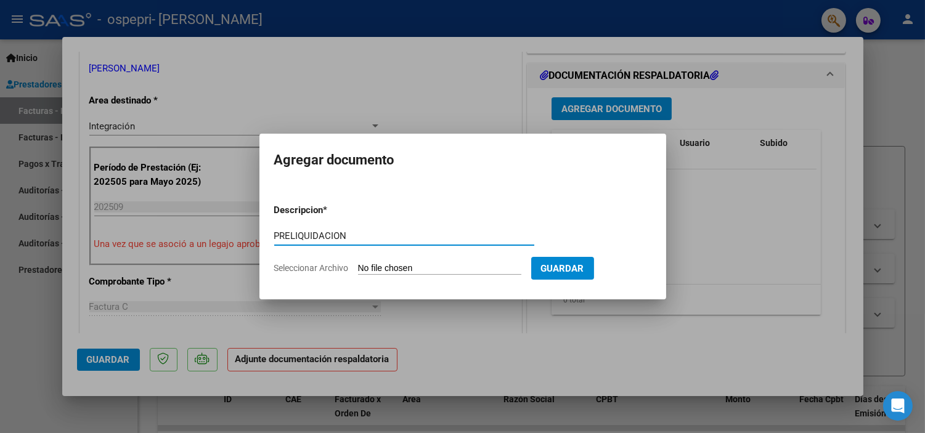
type input "PRELIQUIDACION"
click at [432, 270] on input "Seleccionar Archivo" at bounding box center [439, 269] width 163 height 12
type input "C:\fakepath\apfmimpresionpreliq (5).pdf"
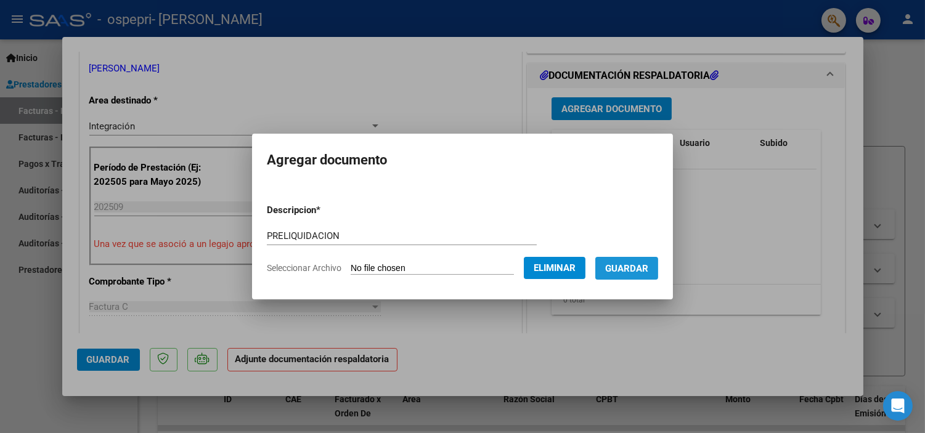
click at [642, 266] on span "Guardar" at bounding box center [626, 268] width 43 height 11
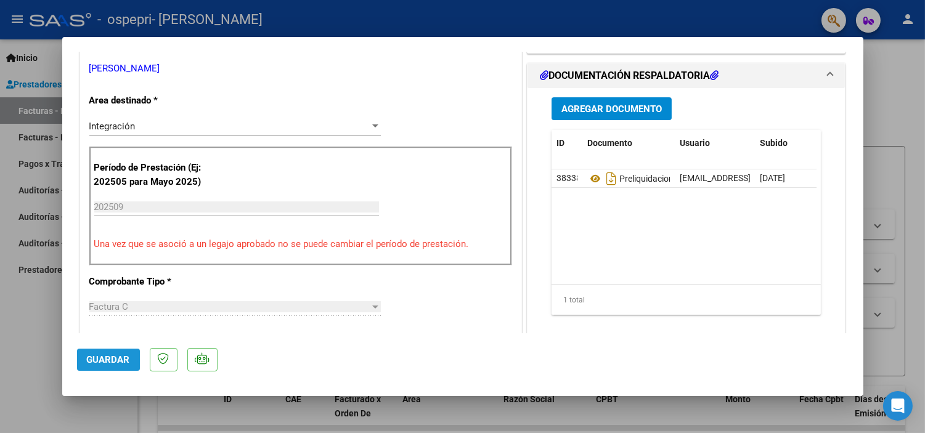
click at [102, 359] on span "Guardar" at bounding box center [108, 359] width 43 height 11
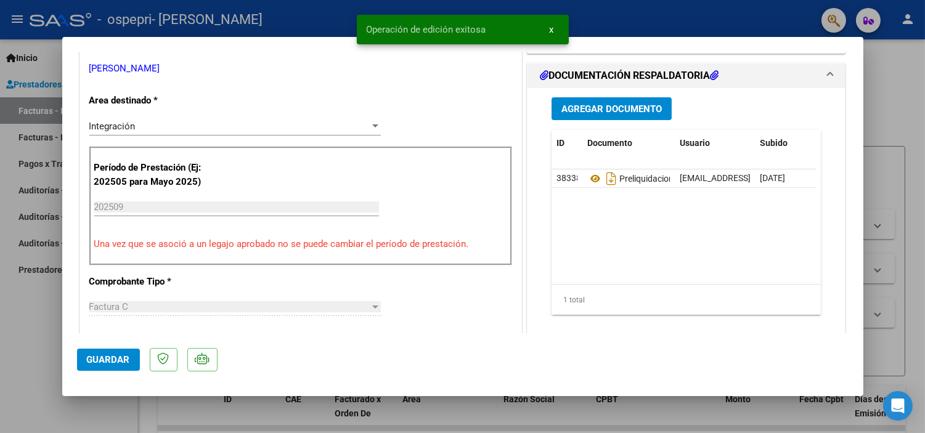
click at [897, 89] on div at bounding box center [462, 216] width 925 height 433
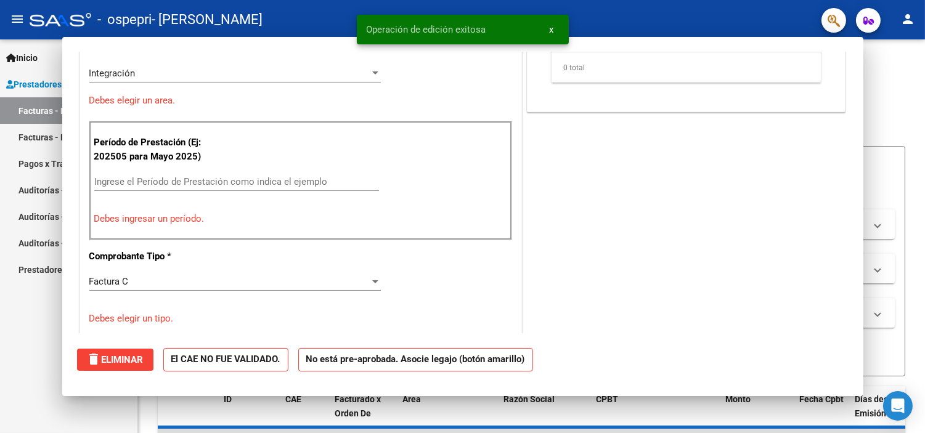
scroll to position [0, 0]
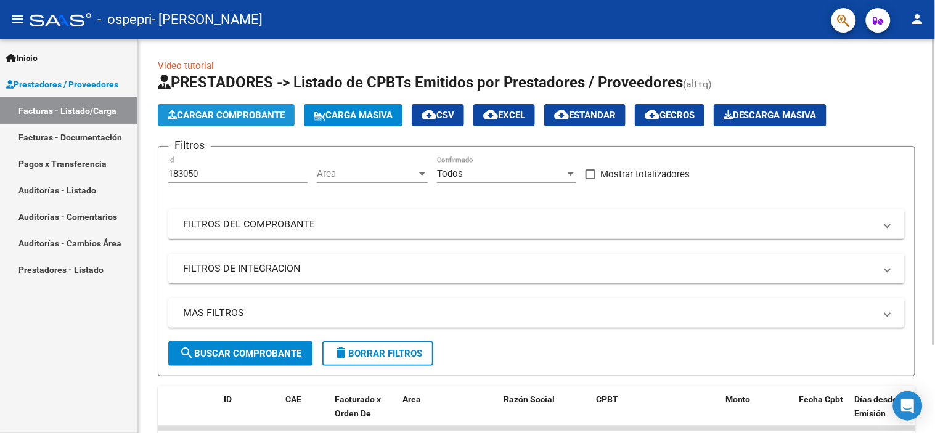
click at [237, 114] on span "Cargar Comprobante" at bounding box center [226, 115] width 117 height 11
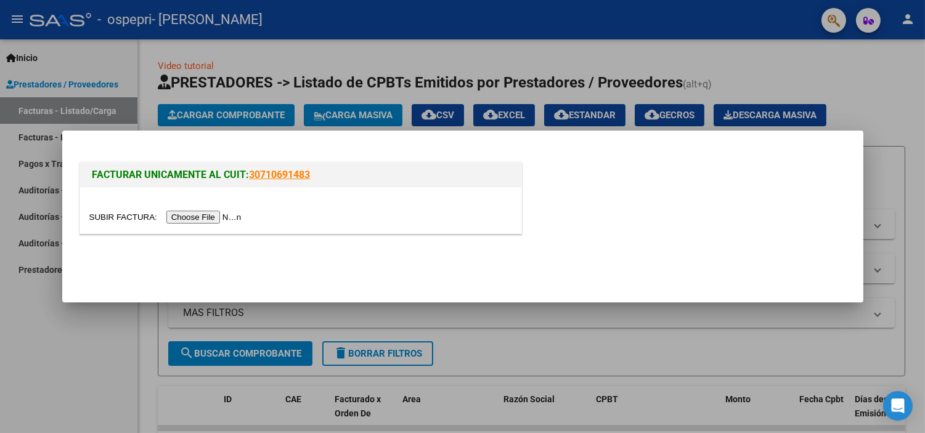
click at [210, 219] on input "file" at bounding box center [167, 217] width 156 height 13
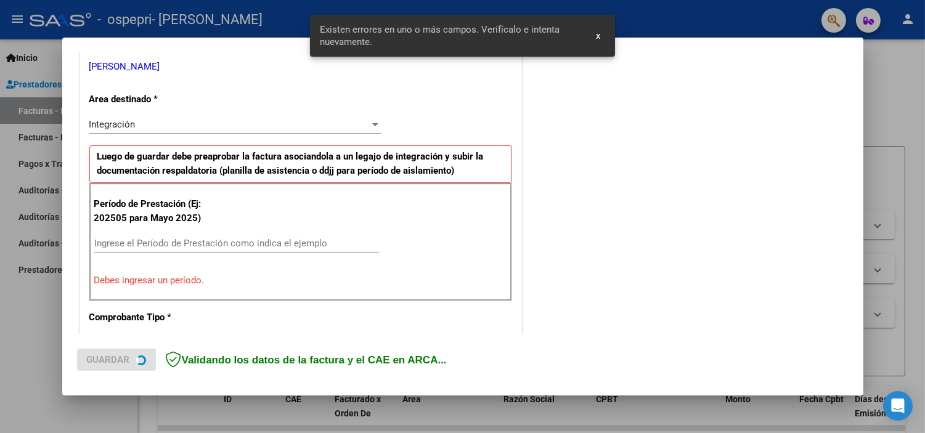
scroll to position [265, 0]
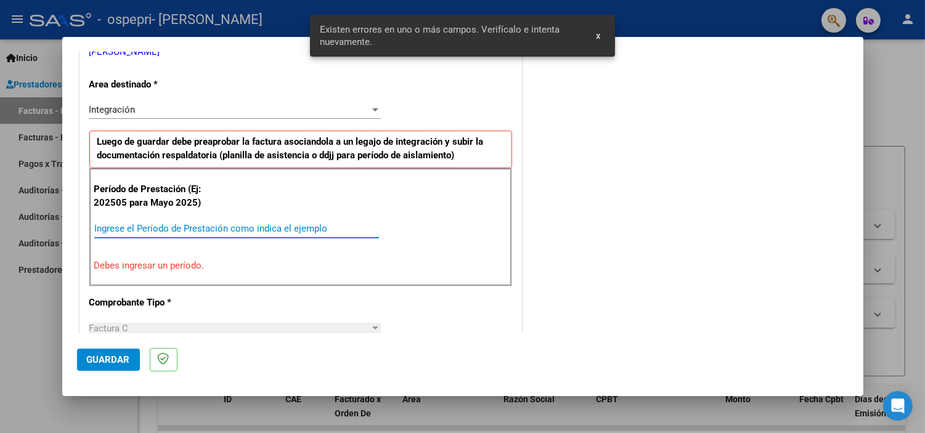
click at [148, 231] on input "Ingrese el Período de Prestación como indica el ejemplo" at bounding box center [236, 228] width 285 height 11
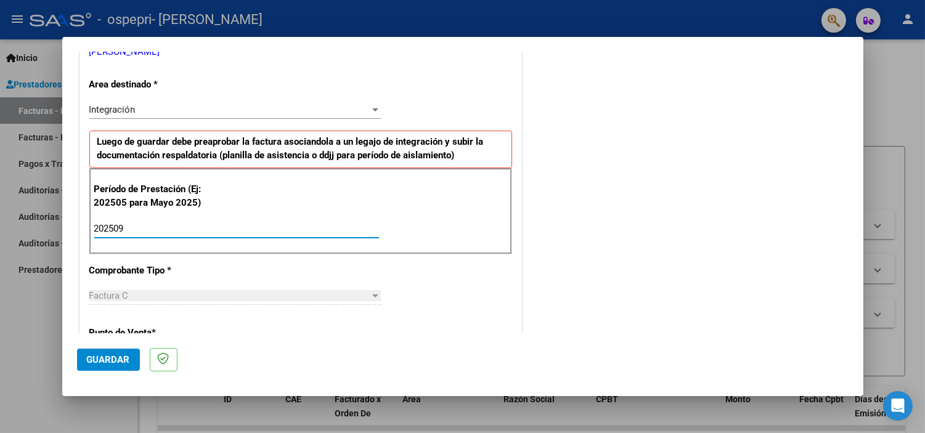
type input "202509"
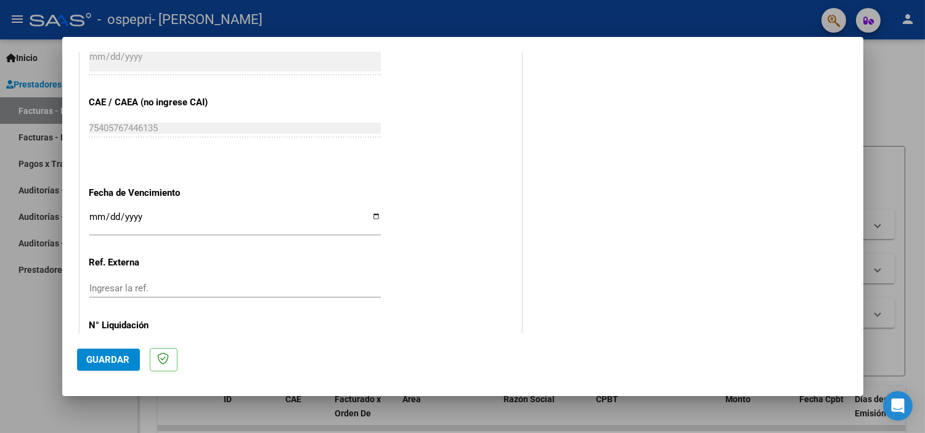
scroll to position [767, 0]
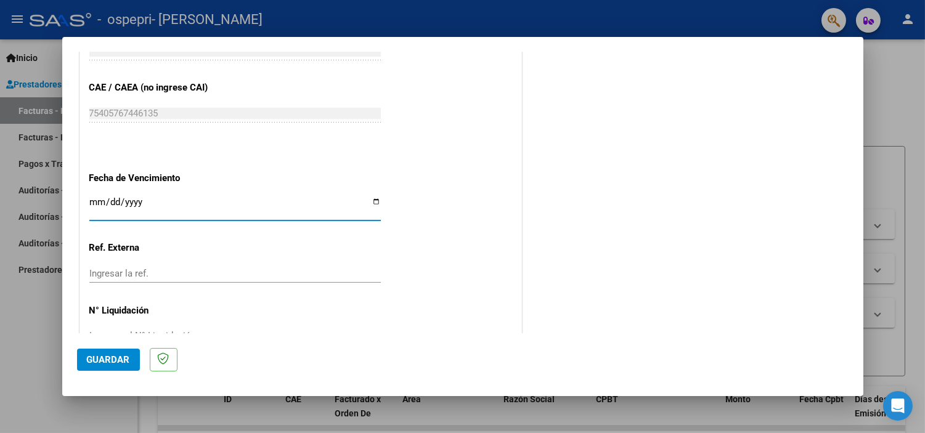
click at [374, 203] on input "Ingresar la fecha" at bounding box center [235, 207] width 292 height 20
type input "2025-10-31"
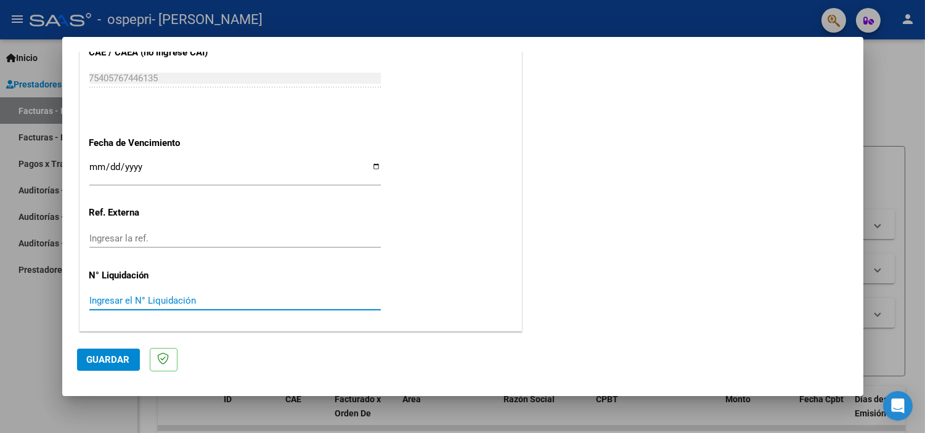
click at [198, 297] on input "Ingresar el N° Liquidación" at bounding box center [235, 300] width 292 height 11
type input "278595"
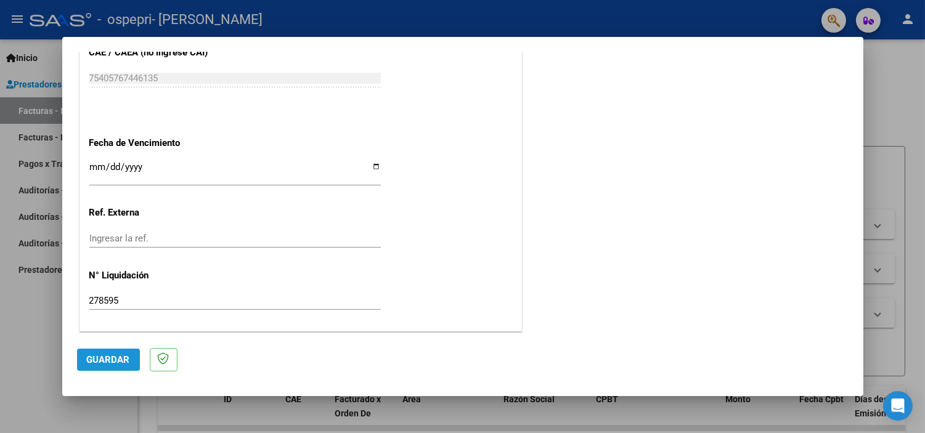
click at [104, 359] on span "Guardar" at bounding box center [108, 359] width 43 height 11
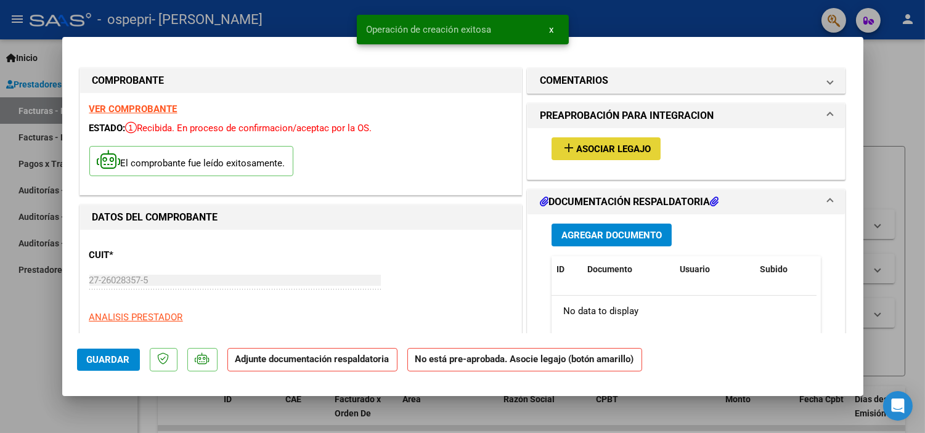
click at [633, 149] on span "Asociar Legajo" at bounding box center [613, 149] width 75 height 11
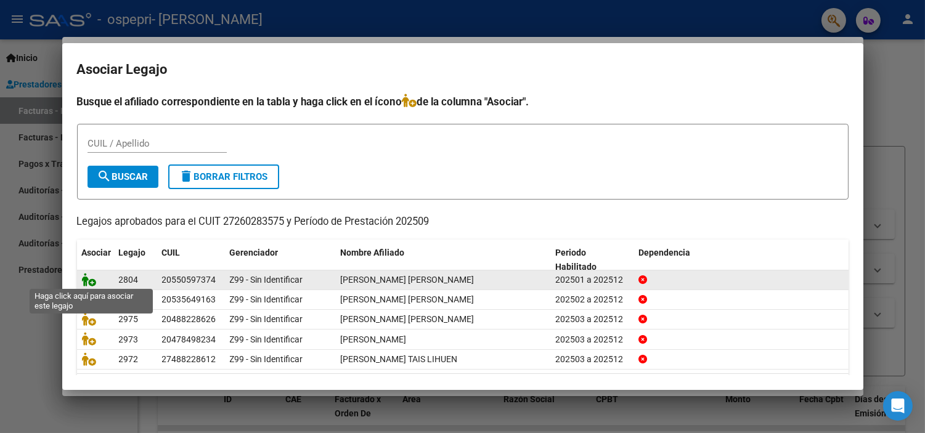
click at [89, 280] on icon at bounding box center [89, 280] width 15 height 14
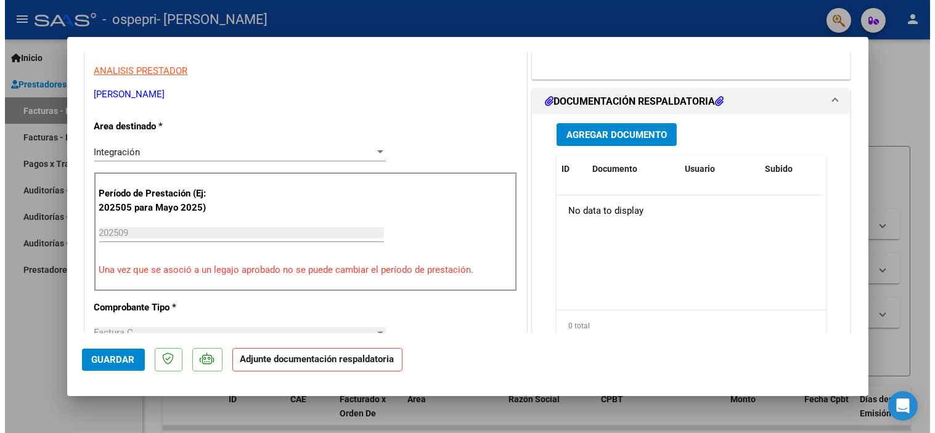
scroll to position [276, 0]
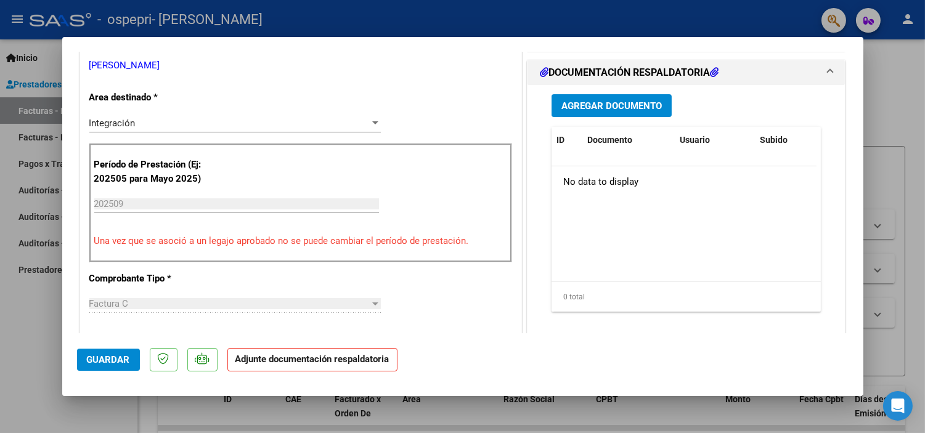
click at [582, 105] on span "Agregar Documento" at bounding box center [612, 105] width 100 height 11
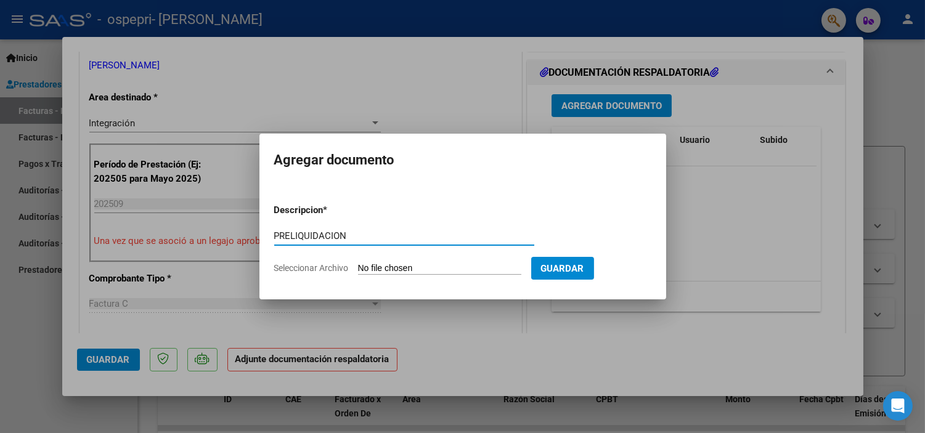
type input "PRELIQUIDACION"
click at [457, 272] on input "Seleccionar Archivo" at bounding box center [439, 269] width 163 height 12
type input "C:\fakepath\apfmimpresionpreliq (3).pdf"
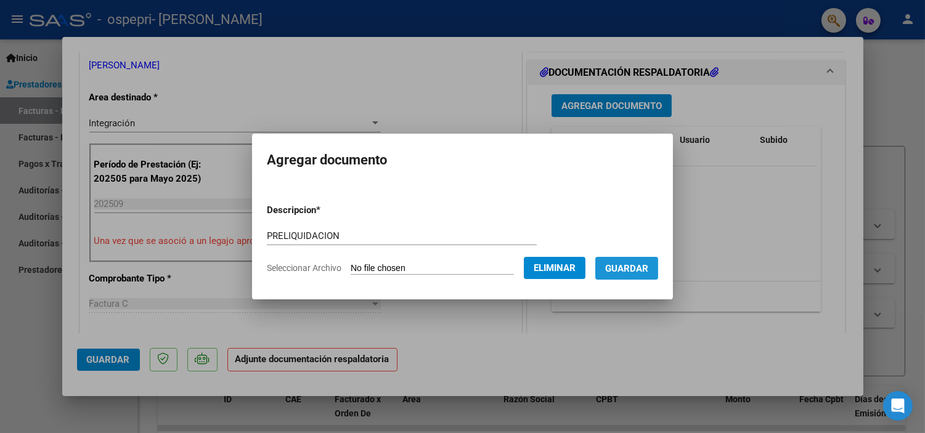
click at [640, 268] on span "Guardar" at bounding box center [626, 268] width 43 height 11
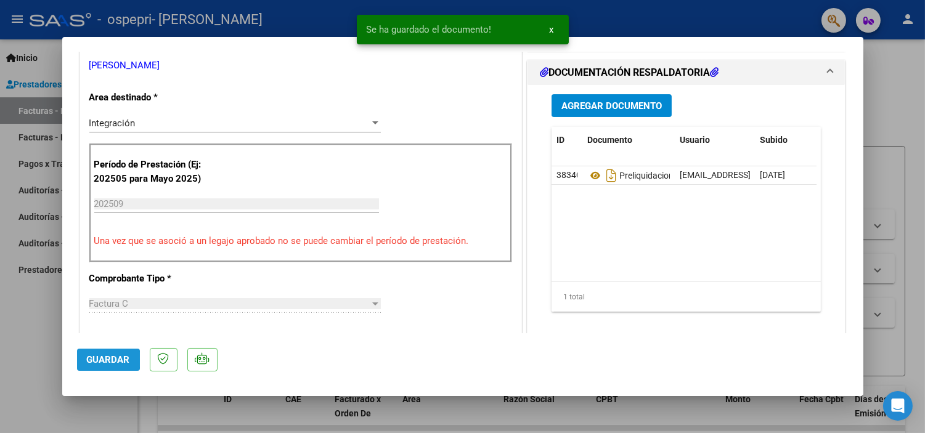
click at [93, 360] on span "Guardar" at bounding box center [108, 359] width 43 height 11
click at [888, 107] on div at bounding box center [462, 216] width 925 height 433
type input "$ 0,00"
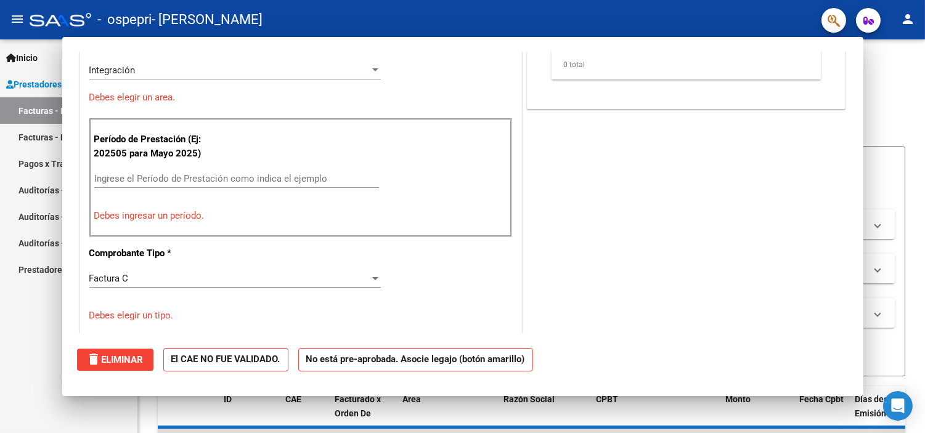
scroll to position [0, 0]
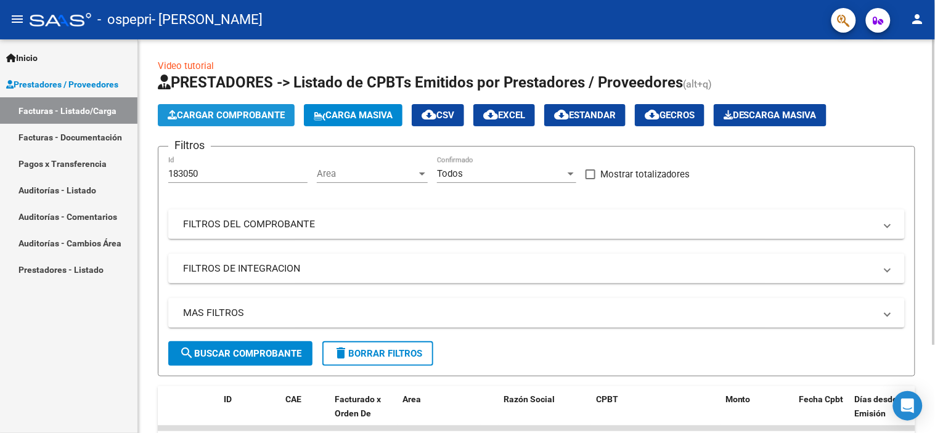
click at [211, 114] on span "Cargar Comprobante" at bounding box center [226, 115] width 117 height 11
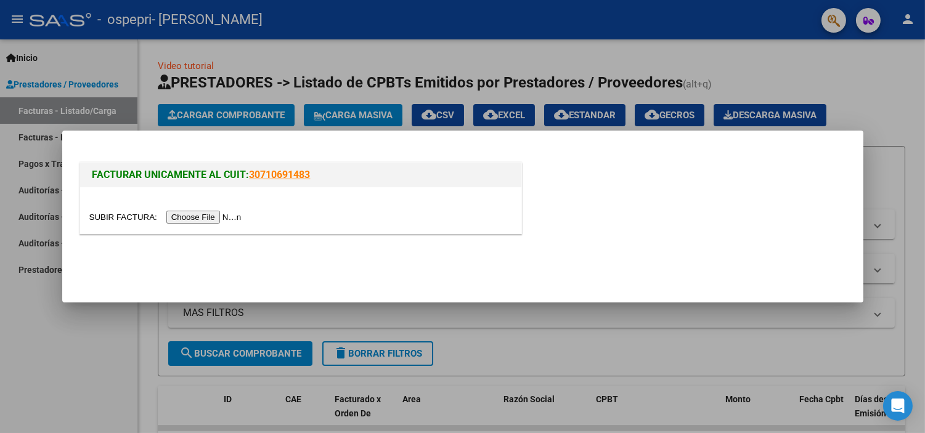
click at [202, 217] on input "file" at bounding box center [167, 217] width 156 height 13
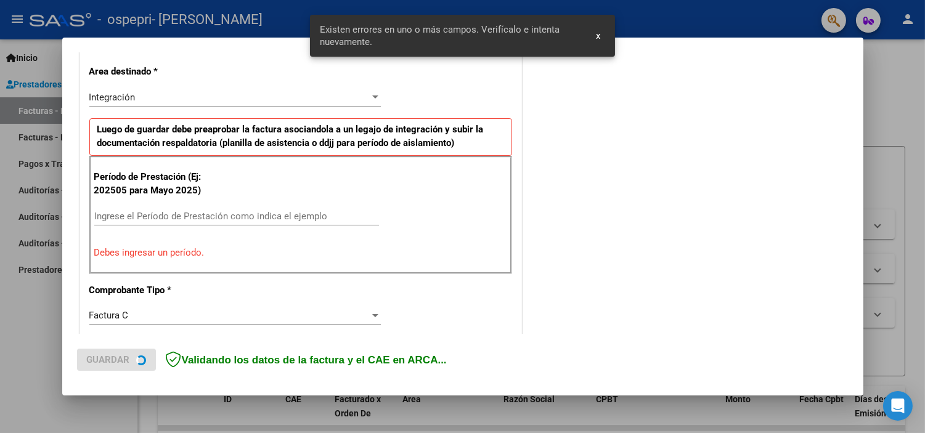
scroll to position [265, 0]
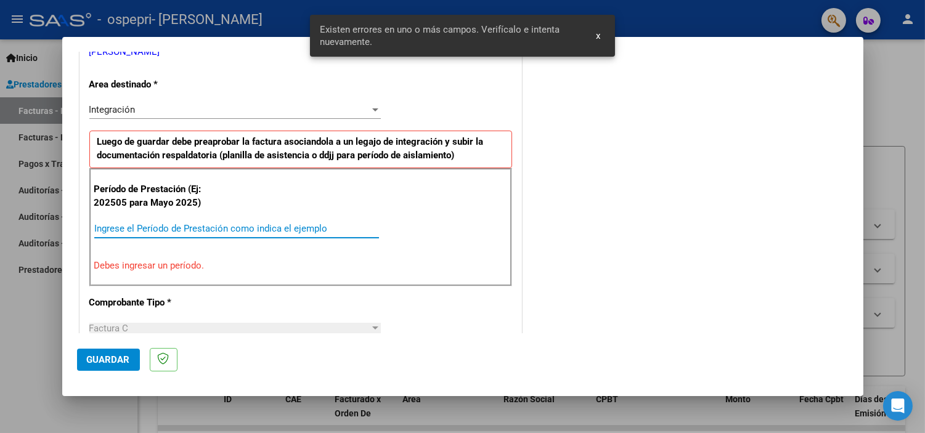
click at [153, 225] on input "Ingrese el Período de Prestación como indica el ejemplo" at bounding box center [236, 228] width 285 height 11
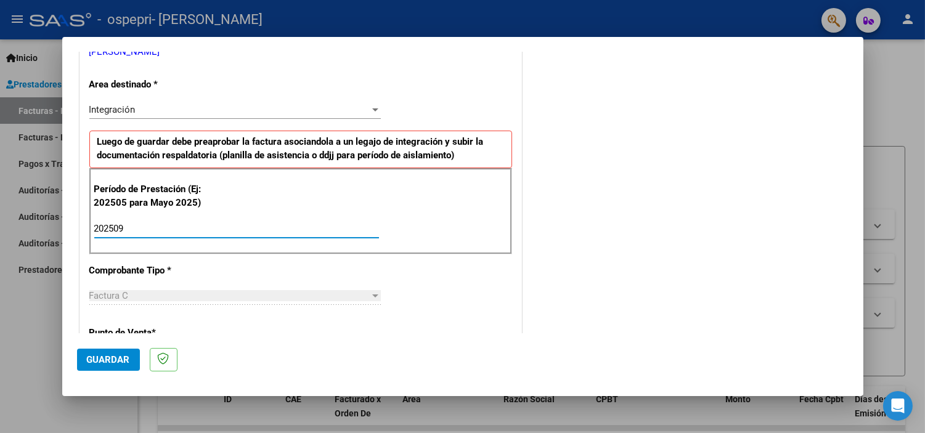
type input "202509"
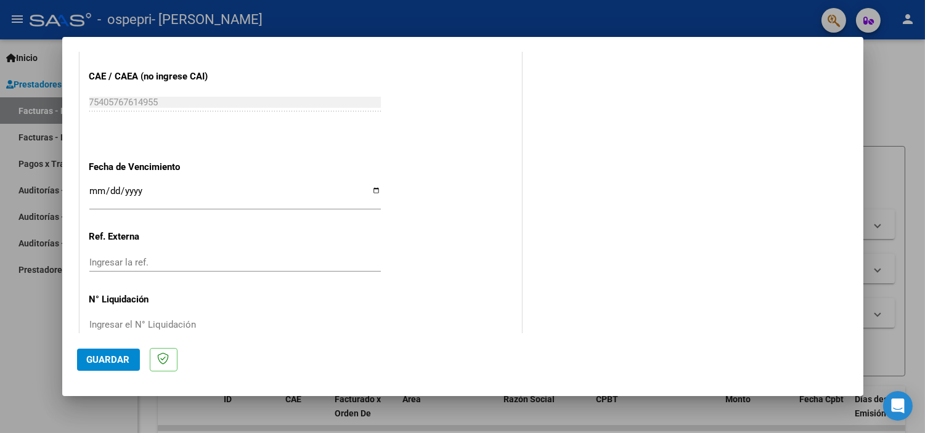
scroll to position [802, 0]
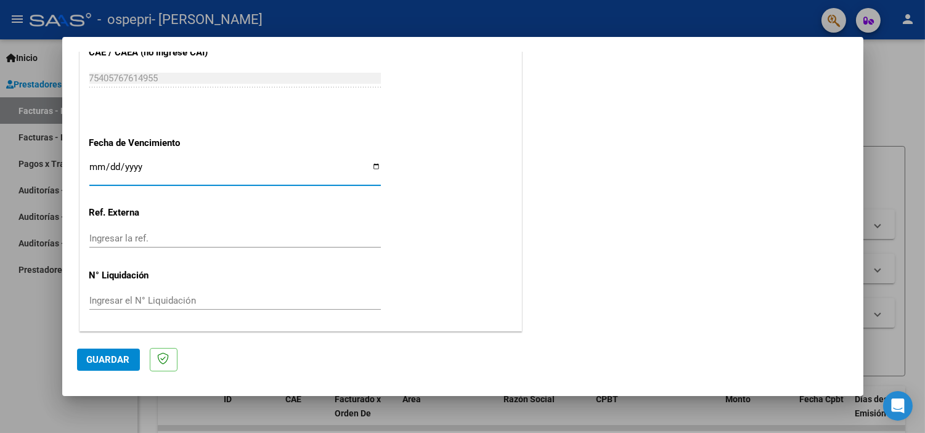
click at [372, 168] on input "Ingresar la fecha" at bounding box center [235, 172] width 292 height 20
type input "2025-10-31"
click at [159, 293] on div "Ingresar el N° Liquidación" at bounding box center [235, 301] width 292 height 18
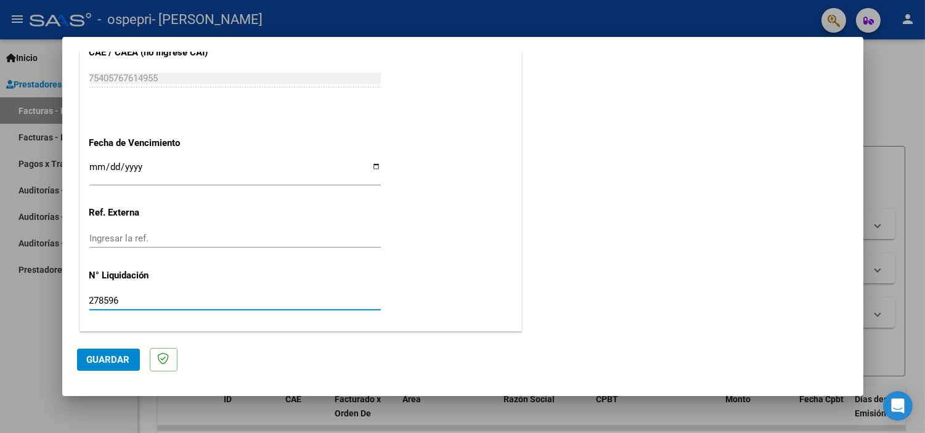
type input "278596"
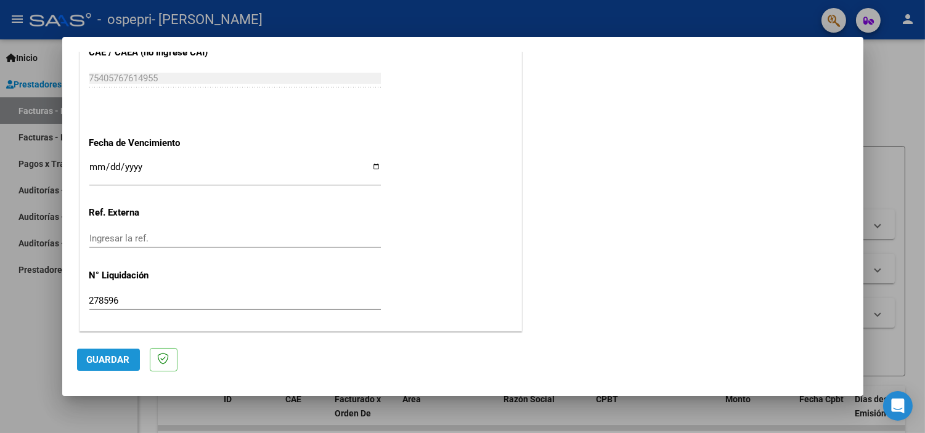
click at [112, 361] on span "Guardar" at bounding box center [108, 359] width 43 height 11
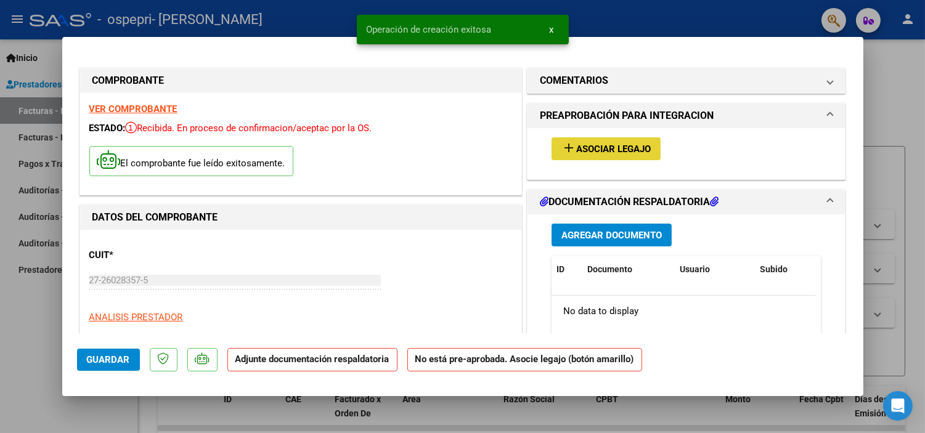
click at [602, 151] on span "Asociar Legajo" at bounding box center [613, 149] width 75 height 11
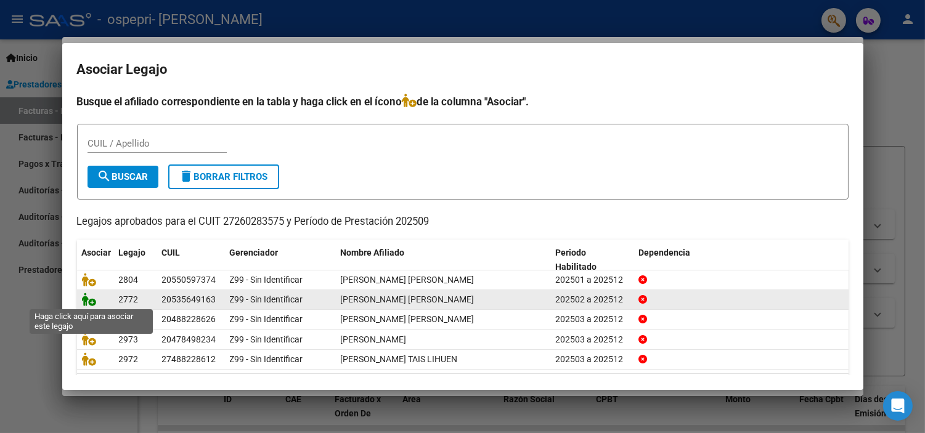
click at [90, 302] on icon at bounding box center [89, 300] width 15 height 14
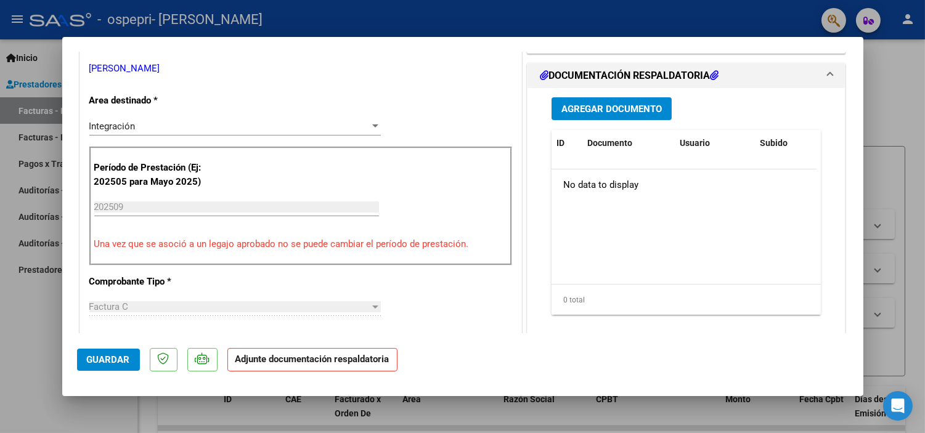
scroll to position [284, 0]
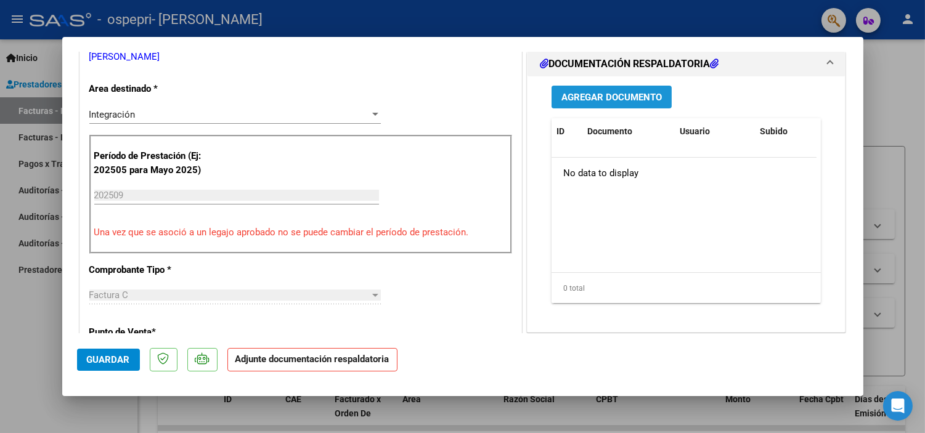
click at [635, 101] on span "Agregar Documento" at bounding box center [612, 97] width 100 height 11
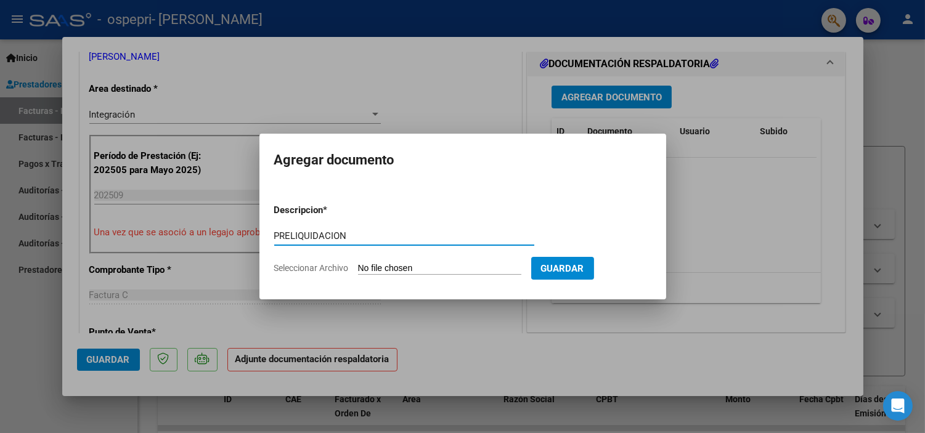
type input "PRELIQUIDACION"
click at [409, 267] on input "Seleccionar Archivo" at bounding box center [439, 269] width 163 height 12
type input "C:\fakepath\apfmimpresionpreliq (4).pdf"
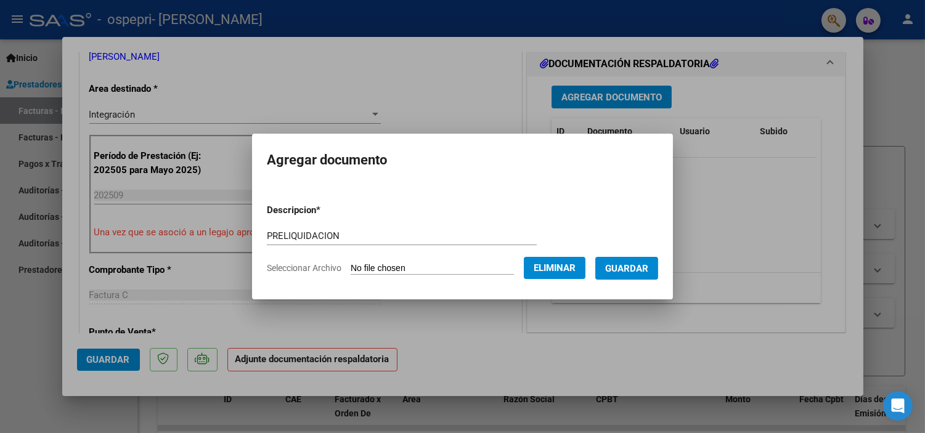
click at [627, 269] on span "Guardar" at bounding box center [626, 268] width 43 height 11
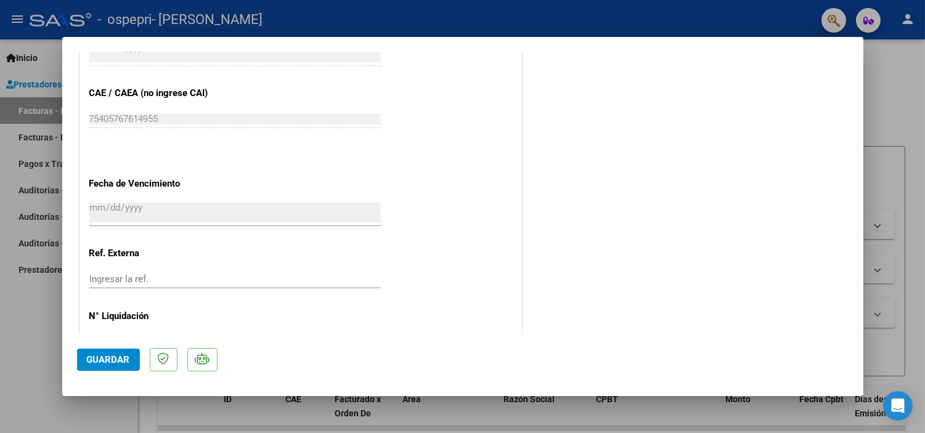
scroll to position [821, 0]
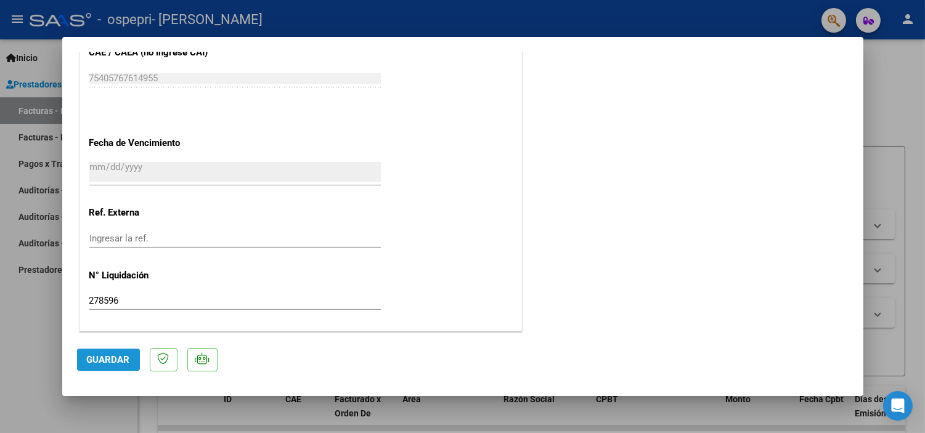
click at [112, 360] on span "Guardar" at bounding box center [108, 359] width 43 height 11
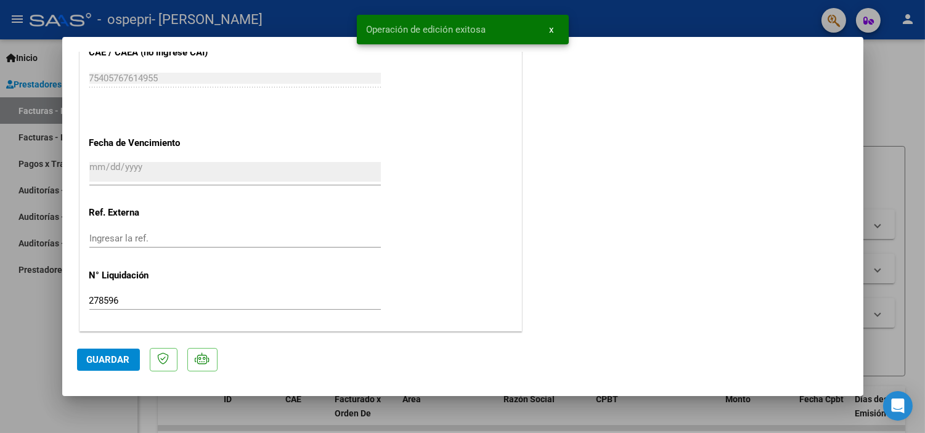
click at [878, 89] on div at bounding box center [462, 216] width 925 height 433
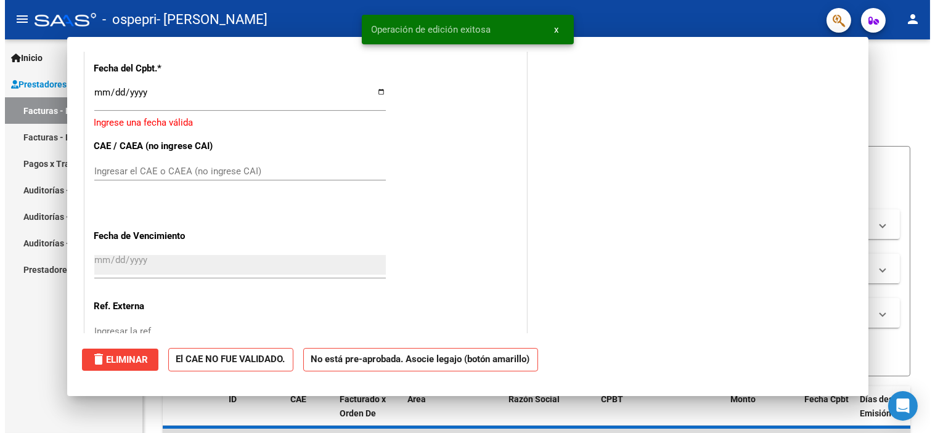
scroll to position [0, 0]
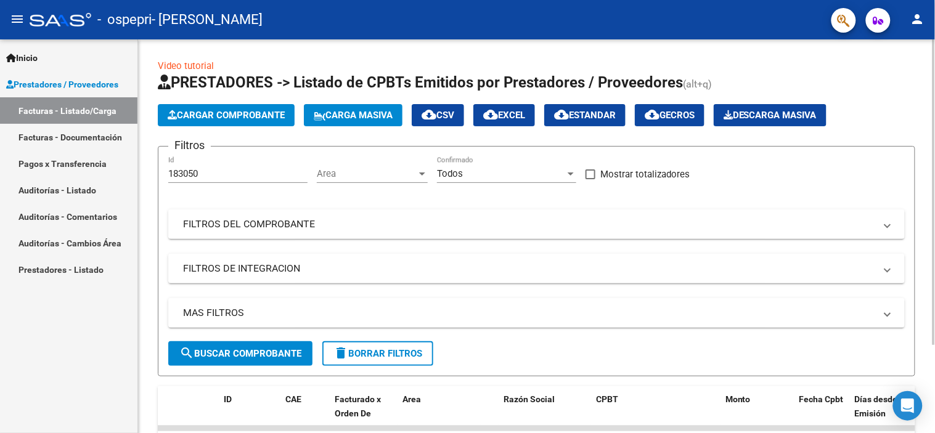
drag, startPoint x: 932, startPoint y: 112, endPoint x: 928, endPoint y: 155, distance: 42.7
click at [925, 155] on div "Video tutorial PRESTADORES -> Listado de CPBTs Emitidos por Prestadores / Prove…" at bounding box center [536, 287] width 797 height 497
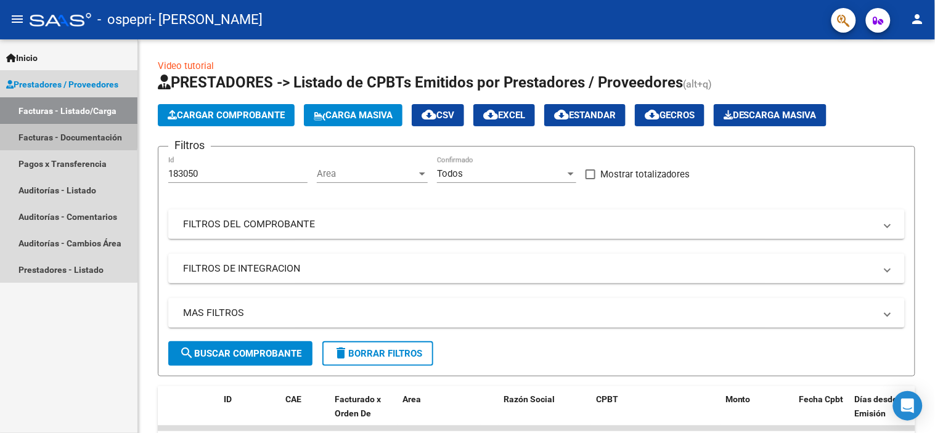
click at [52, 134] on link "Facturas - Documentación" at bounding box center [68, 137] width 137 height 27
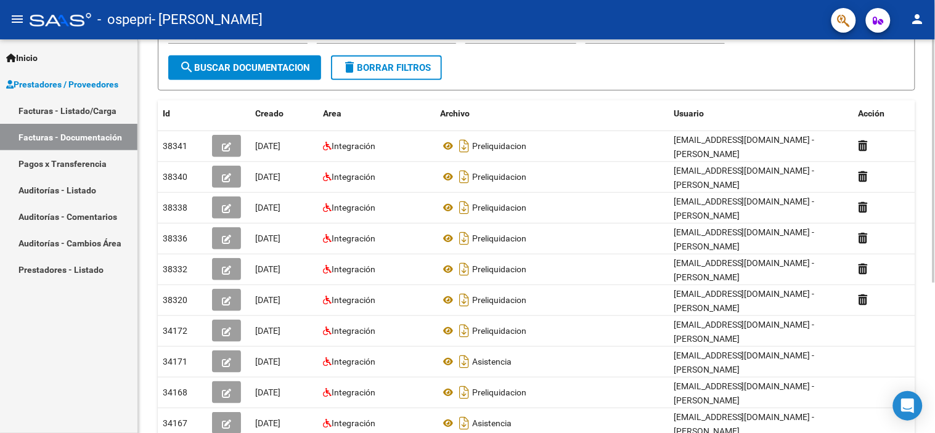
scroll to position [168, 0]
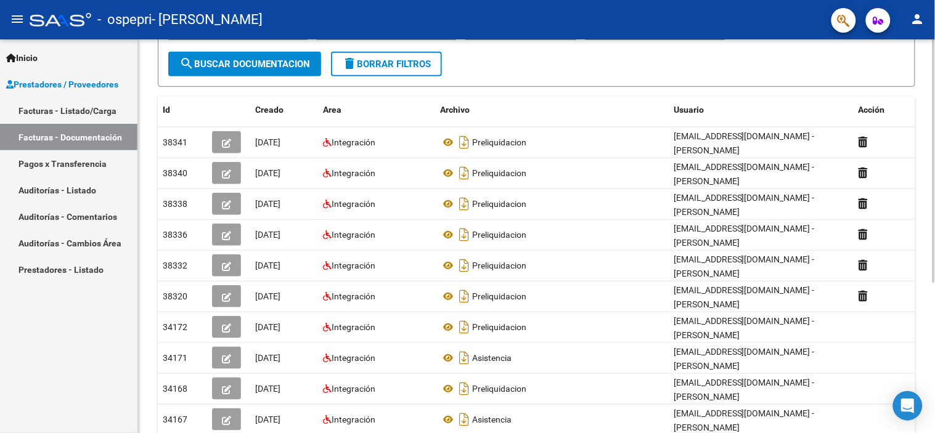
click at [925, 225] on div at bounding box center [934, 264] width 3 height 243
